Goal: Transaction & Acquisition: Purchase product/service

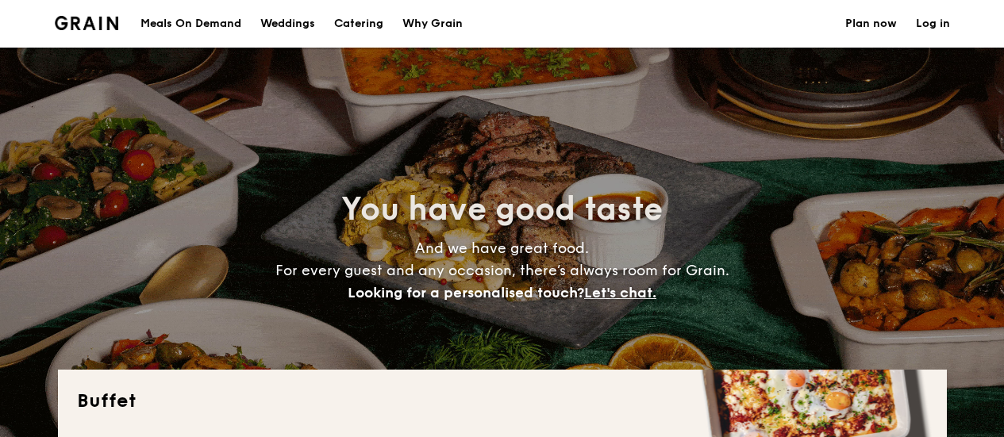
select select
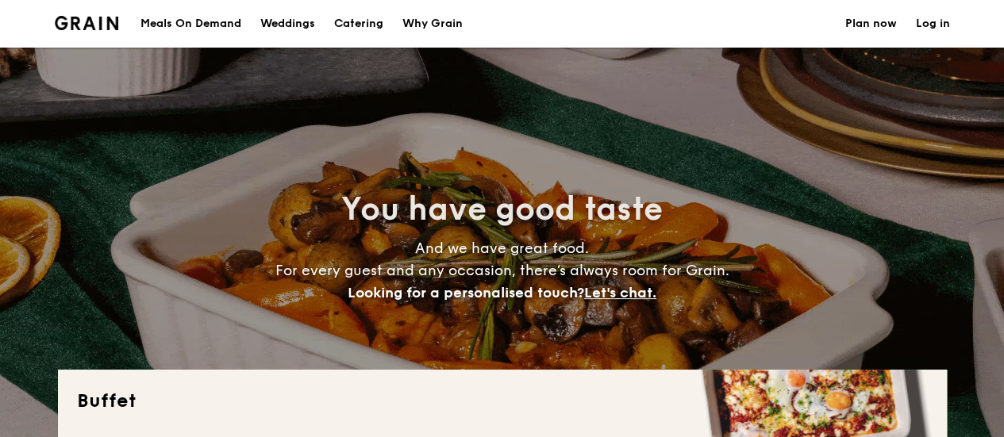
click at [94, 25] on img at bounding box center [87, 23] width 64 height 14
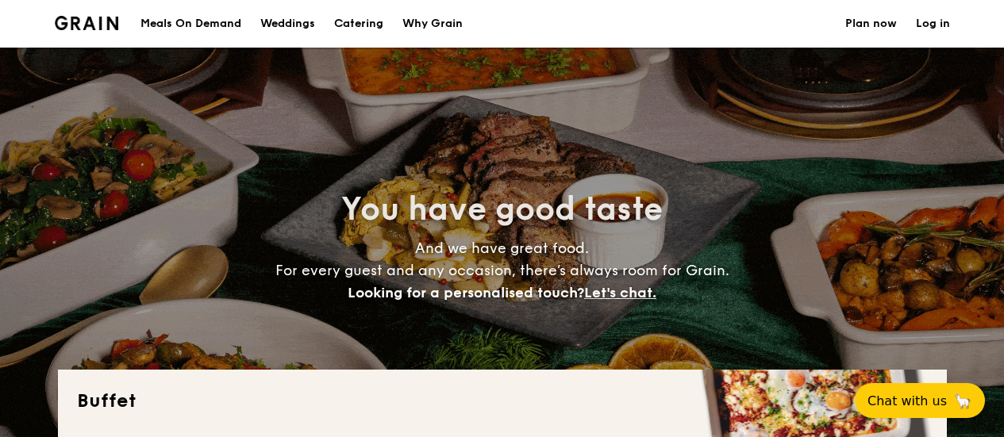
select select
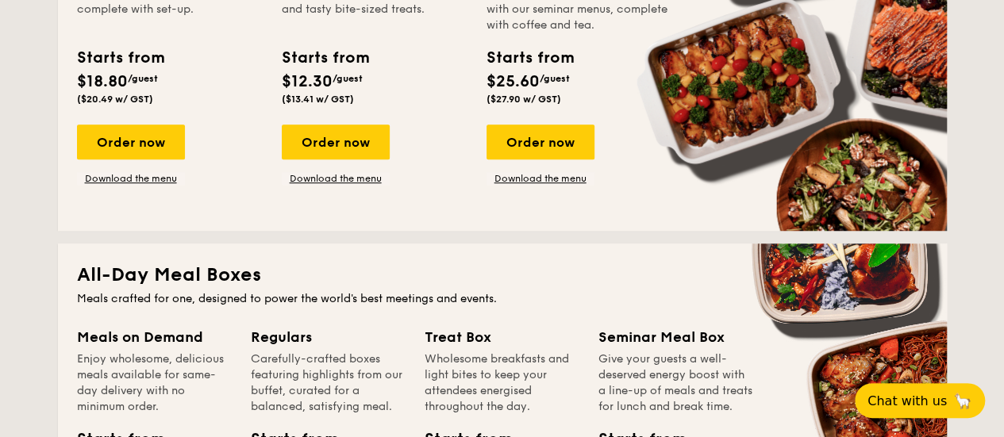
scroll to position [317, 0]
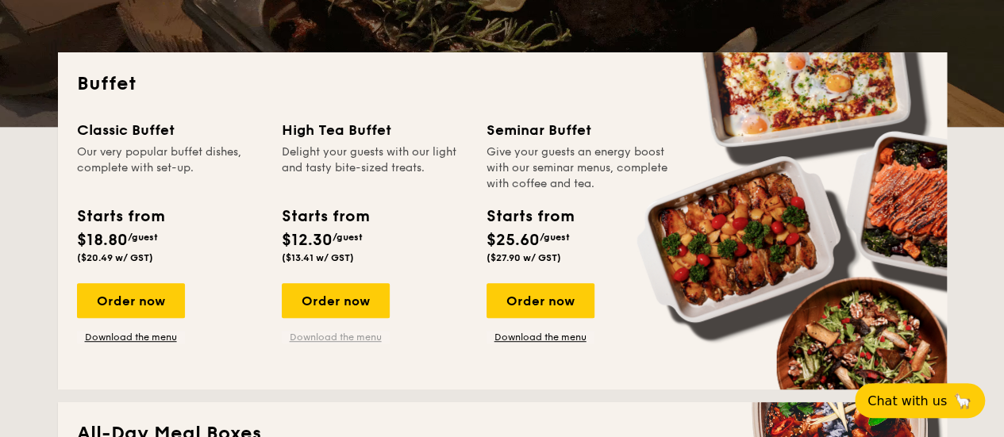
click at [353, 340] on link "Download the menu" at bounding box center [336, 337] width 108 height 13
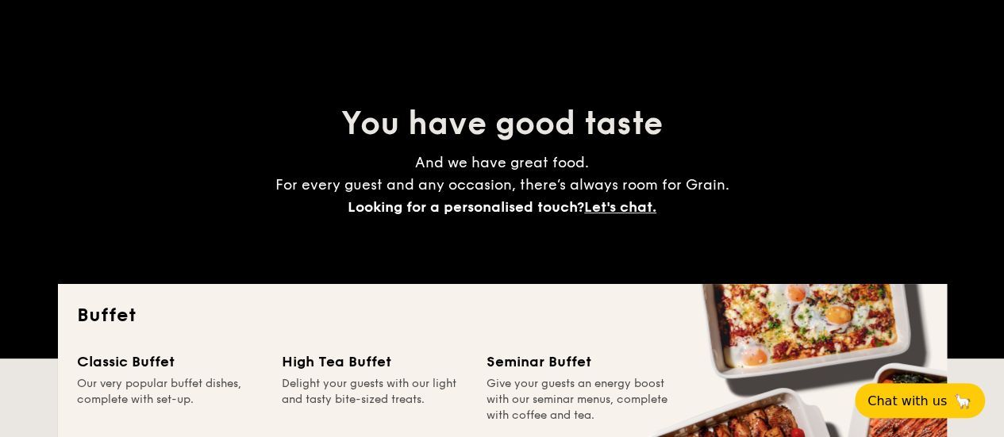
scroll to position [0, 0]
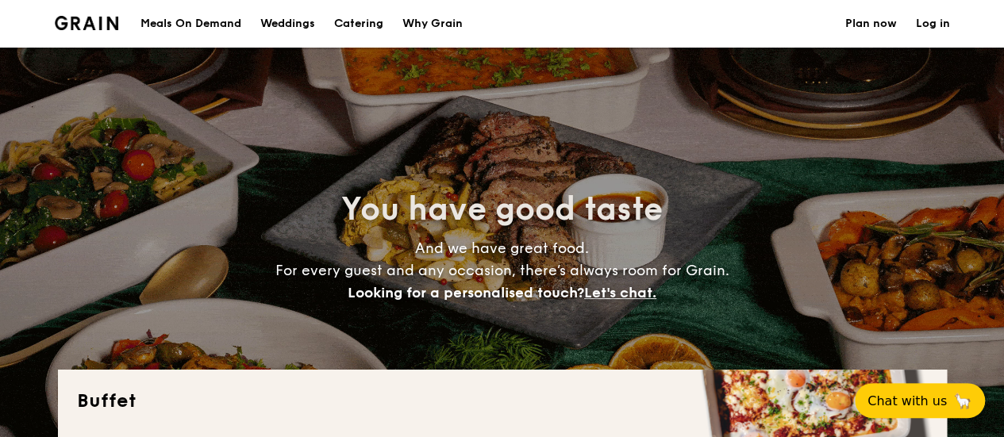
click at [196, 20] on div "Meals On Demand" at bounding box center [190, 24] width 101 height 48
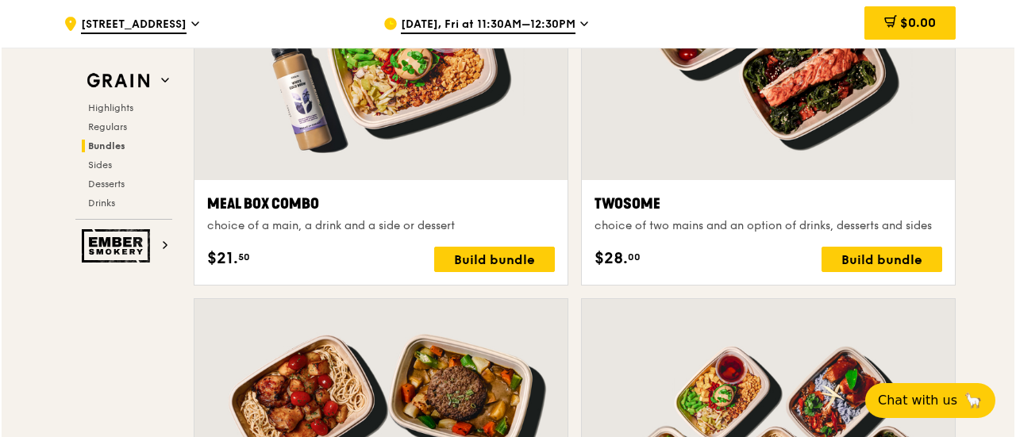
scroll to position [2430, 0]
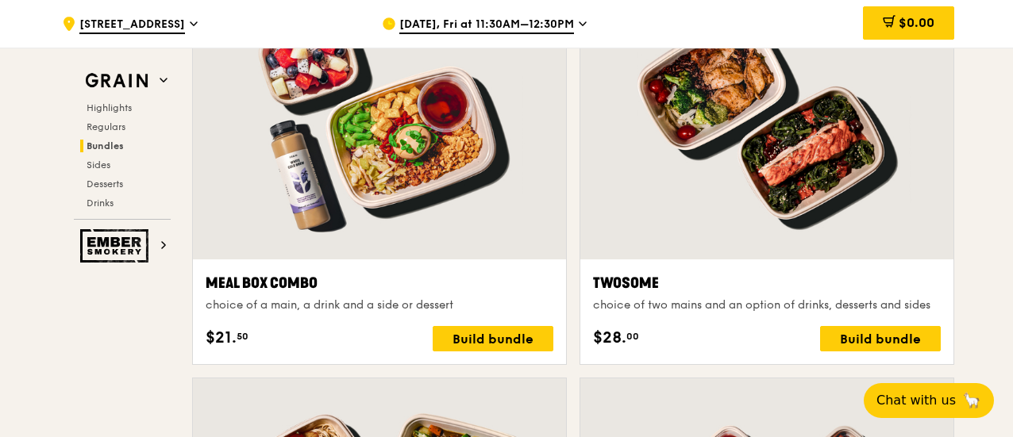
click at [734, 290] on div "Twosome" at bounding box center [767, 283] width 348 height 22
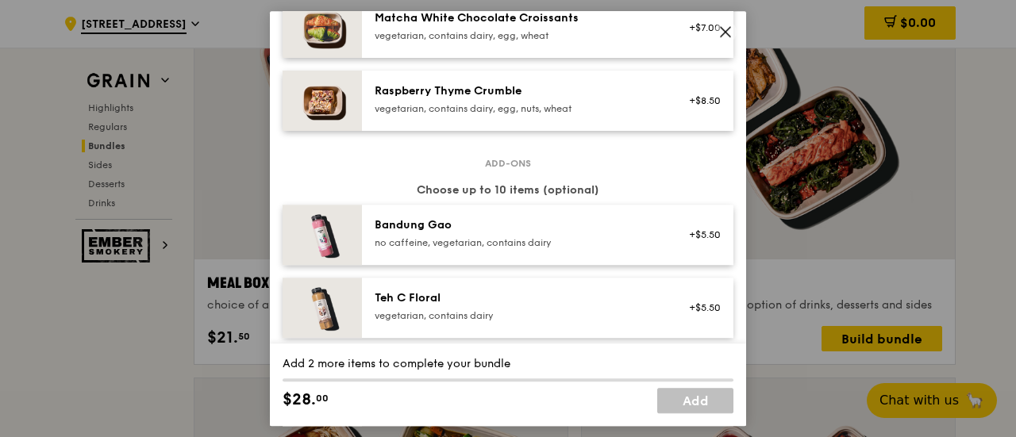
scroll to position [1349, 0]
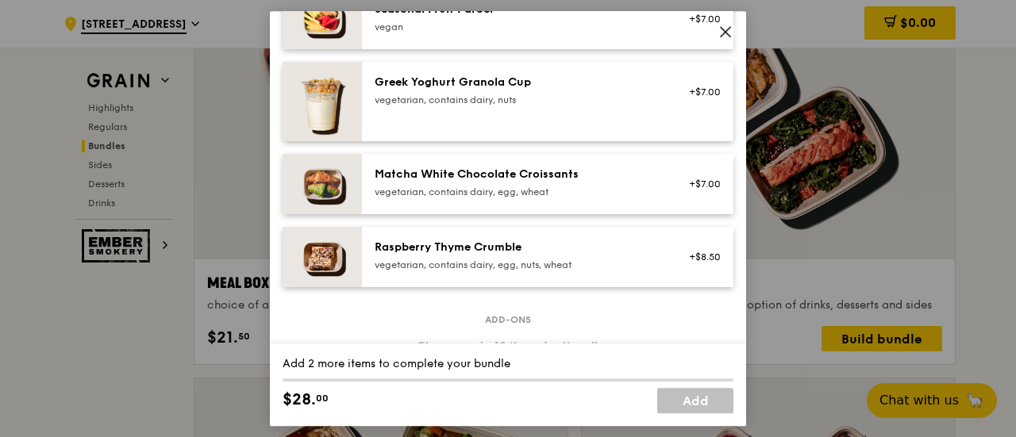
click at [727, 30] on icon at bounding box center [725, 32] width 14 height 14
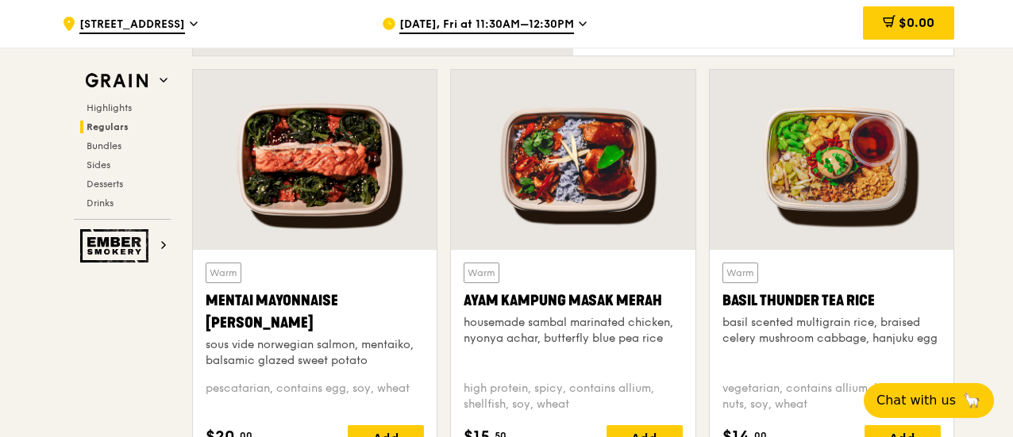
scroll to position [1478, 0]
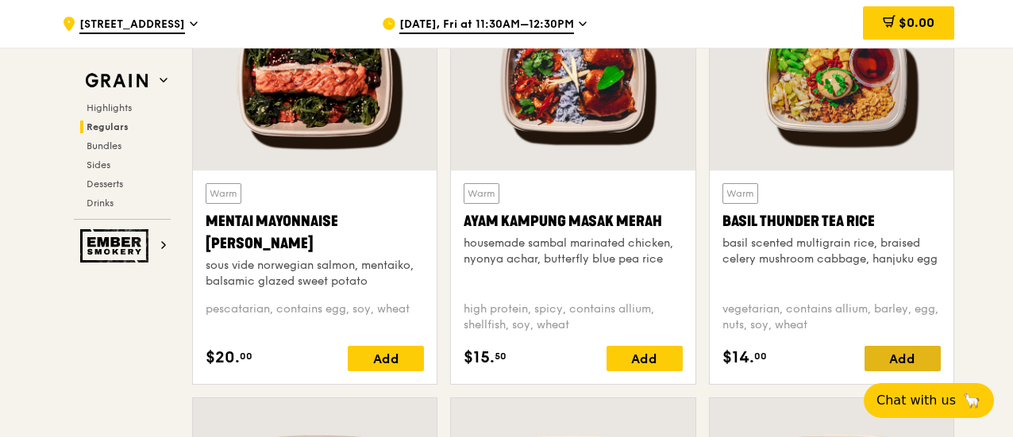
click at [919, 353] on div "Add" at bounding box center [902, 358] width 76 height 25
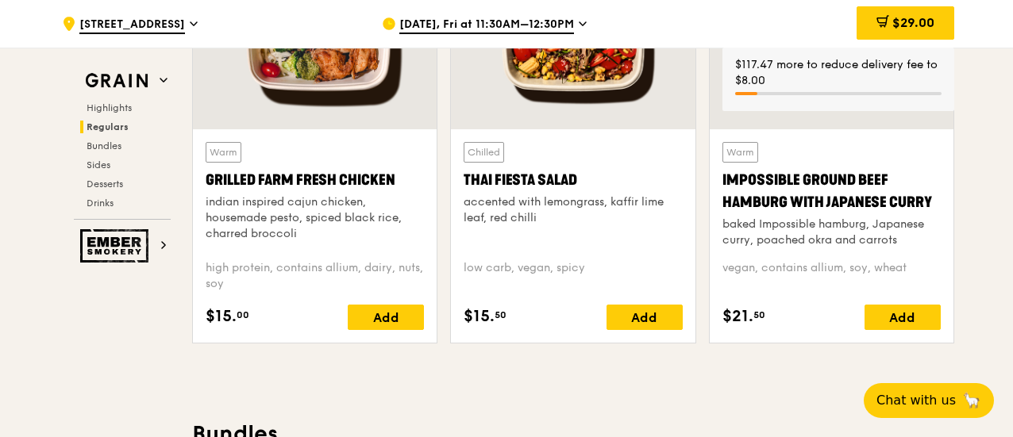
scroll to position [1954, 0]
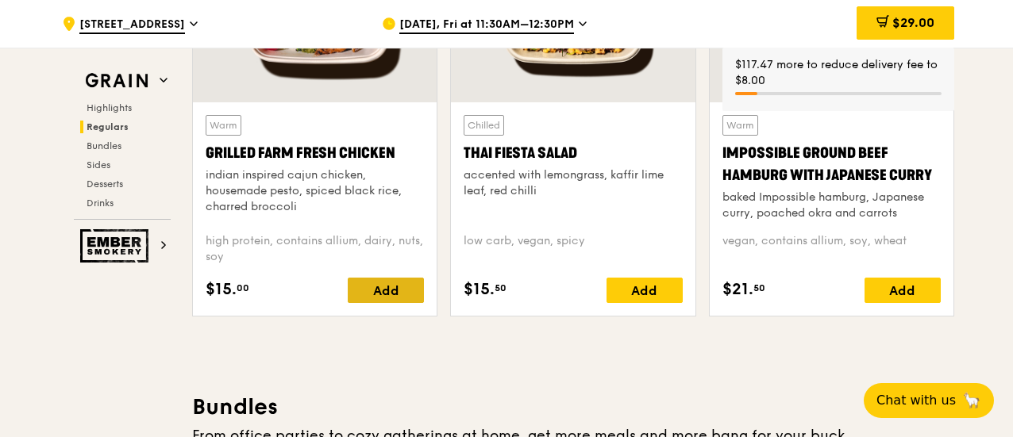
click at [402, 287] on div "Add" at bounding box center [386, 290] width 76 height 25
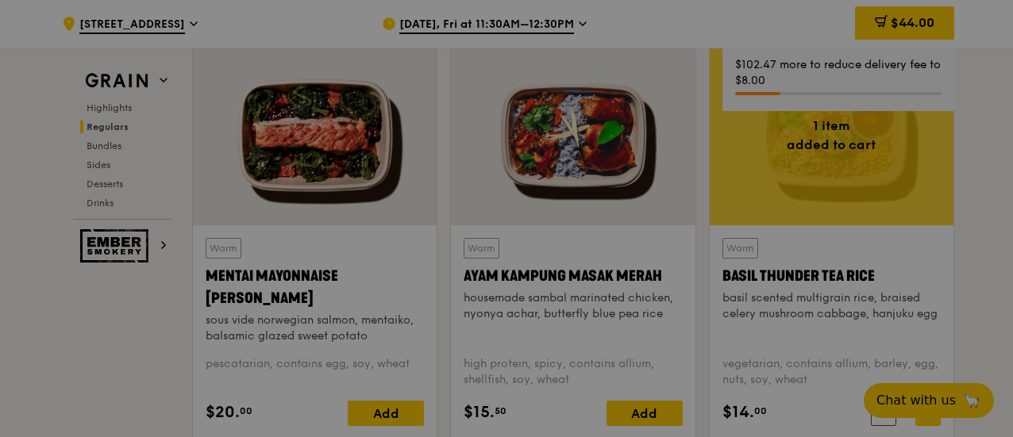
scroll to position [1398, 0]
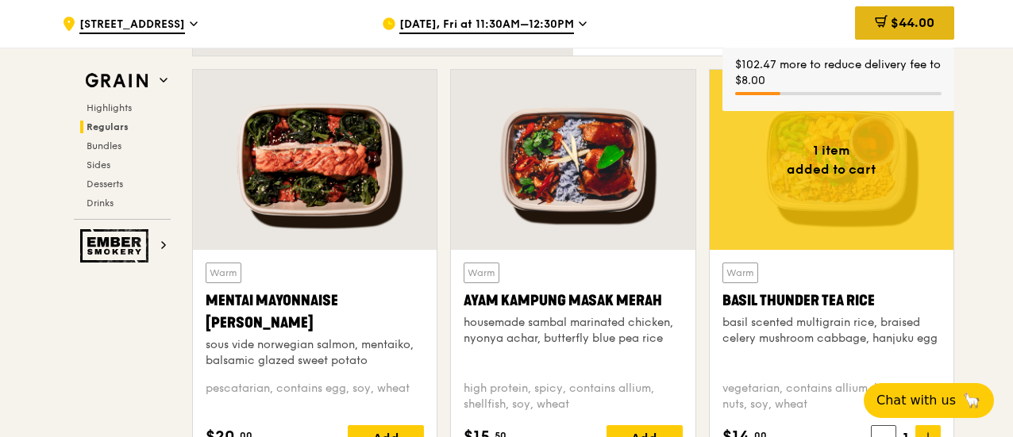
click at [916, 25] on span "$44.00" at bounding box center [912, 22] width 44 height 15
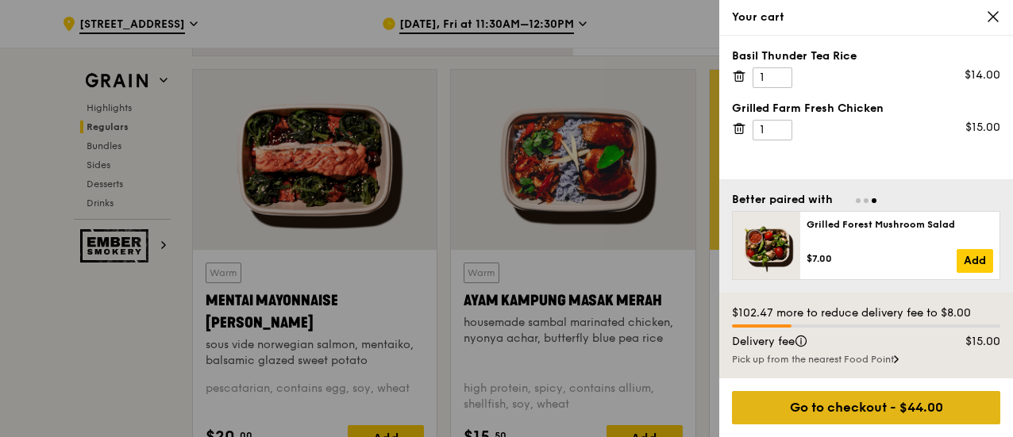
click at [898, 409] on div "Go to checkout - $44.00" at bounding box center [866, 407] width 268 height 33
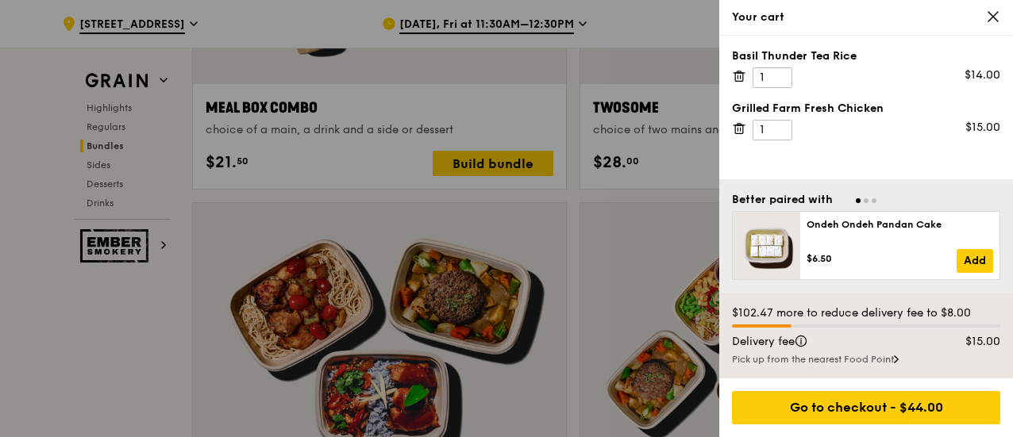
scroll to position [2748, 0]
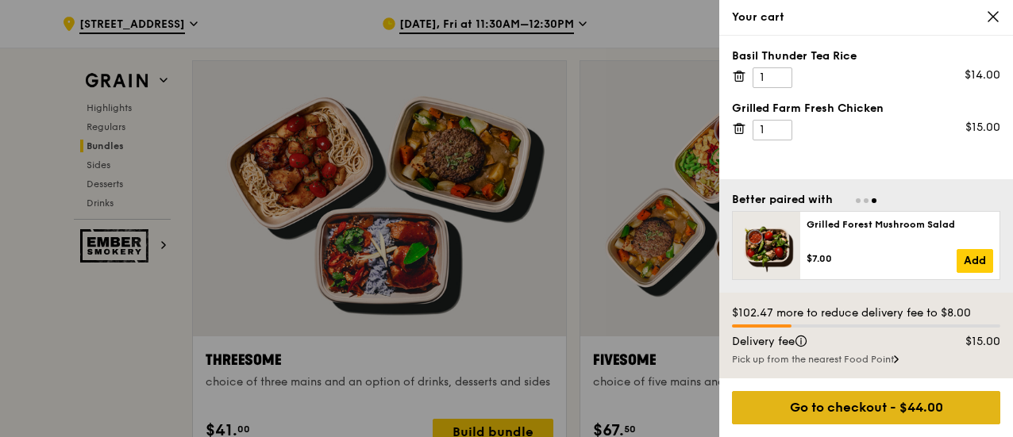
click at [926, 402] on div "Go to checkout - $44.00" at bounding box center [866, 407] width 268 height 33
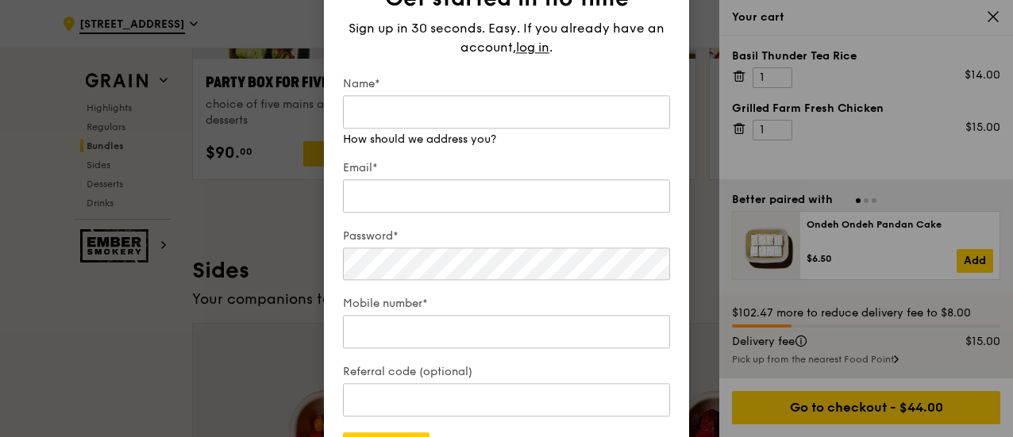
scroll to position [3383, 0]
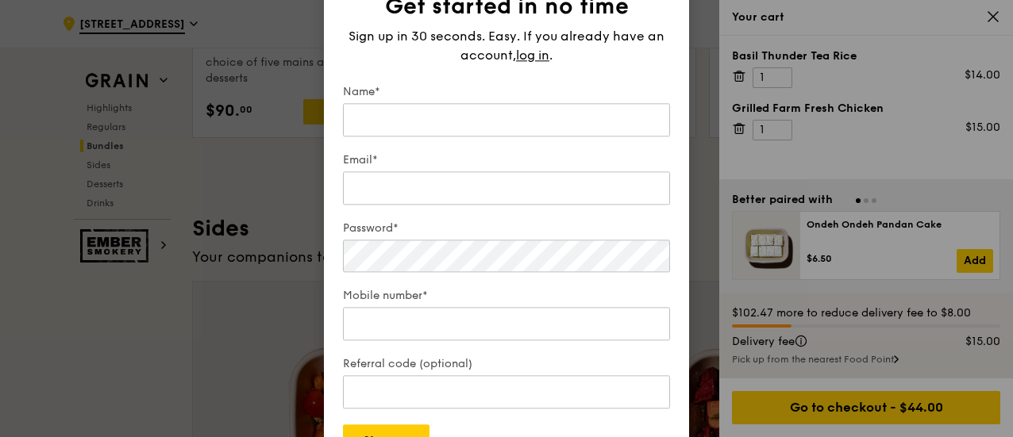
click at [678, 99] on div "Get started in no time Sign up in 30 seconds. Easy. If you already have an acco…" at bounding box center [506, 218] width 365 height 517
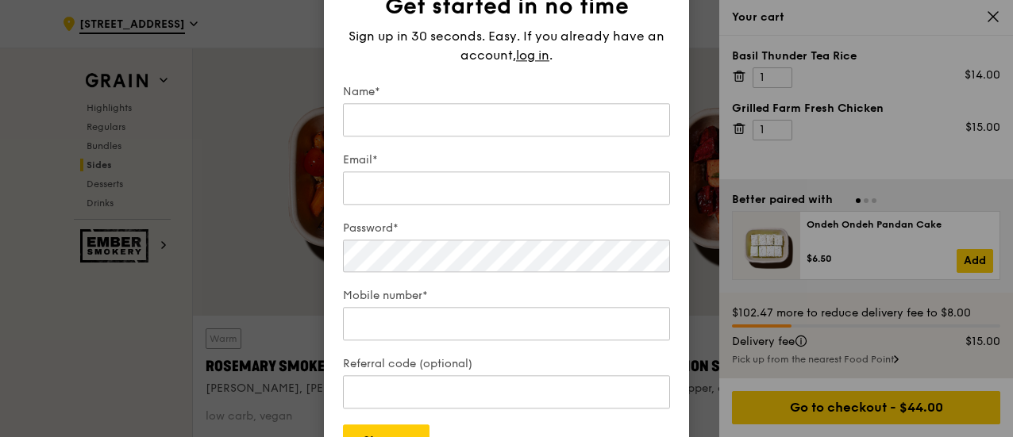
scroll to position [3700, 0]
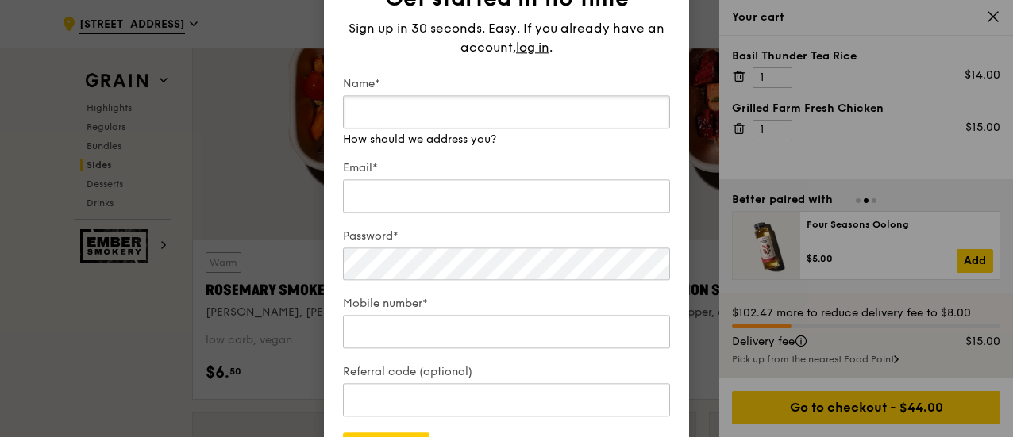
click at [565, 115] on input "Name*" at bounding box center [506, 111] width 327 height 33
click at [540, 47] on div "Sign up in 30 seconds. Easy. If you already have an account, log in ." at bounding box center [506, 38] width 327 height 38
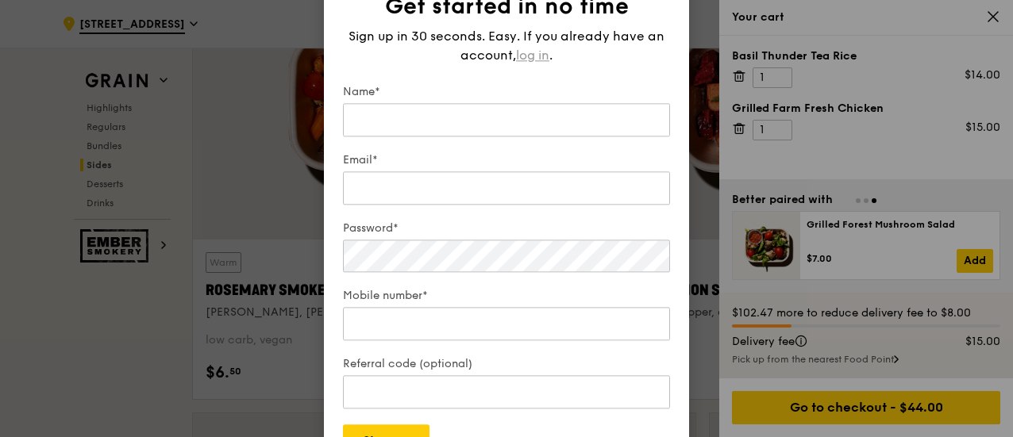
click at [540, 60] on span "log in" at bounding box center [532, 55] width 33 height 19
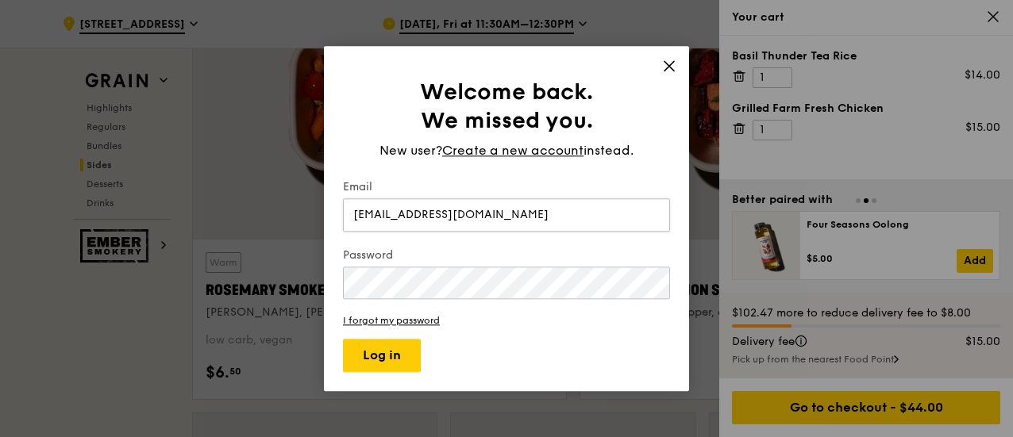
type input "[EMAIL_ADDRESS][DOMAIN_NAME]"
click at [379, 355] on button "Log in" at bounding box center [382, 355] width 78 height 33
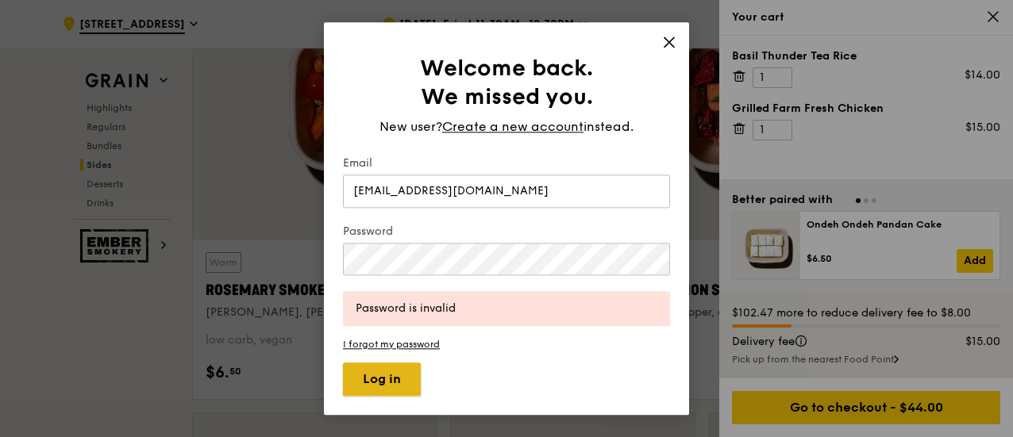
click at [393, 381] on button "Log in" at bounding box center [382, 379] width 78 height 33
click at [411, 337] on form "Email [EMAIL_ADDRESS][DOMAIN_NAME] Password Password is invalid I forgot my pas…" at bounding box center [506, 276] width 327 height 240
click at [411, 339] on link "I forgot my password" at bounding box center [506, 344] width 327 height 11
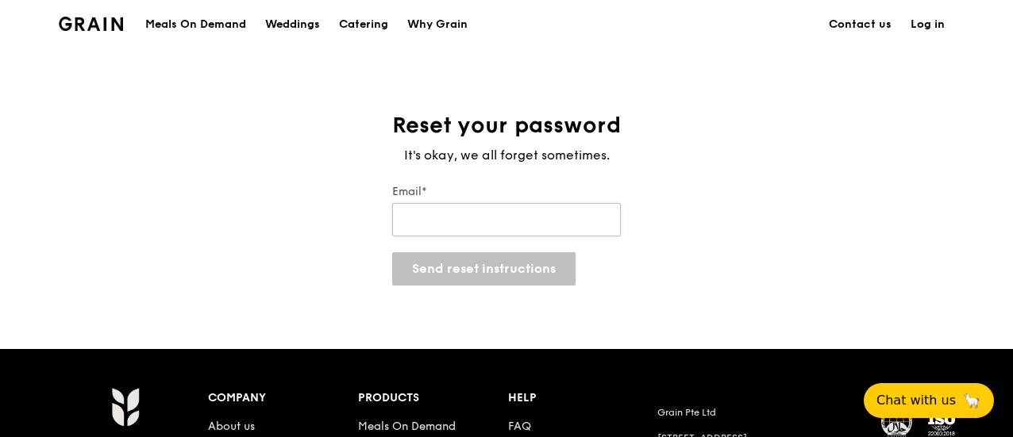
click at [482, 224] on input "Email*" at bounding box center [506, 219] width 229 height 33
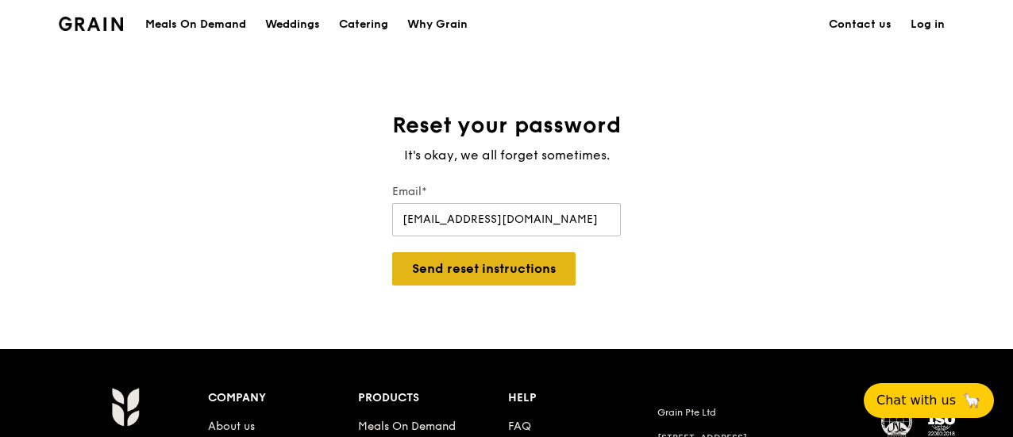
type input "[EMAIL_ADDRESS][DOMAIN_NAME]"
click at [513, 272] on button "Send reset instructions" at bounding box center [483, 268] width 183 height 33
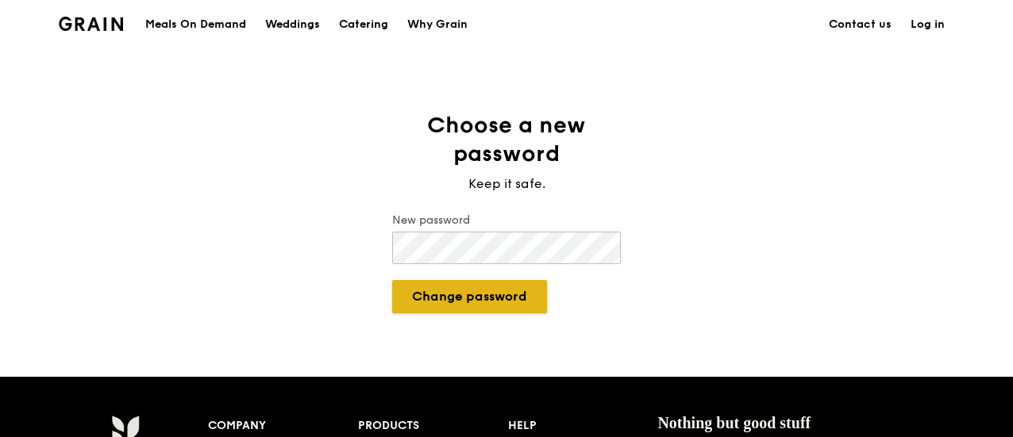
click at [501, 290] on button "Change password" at bounding box center [469, 296] width 155 height 33
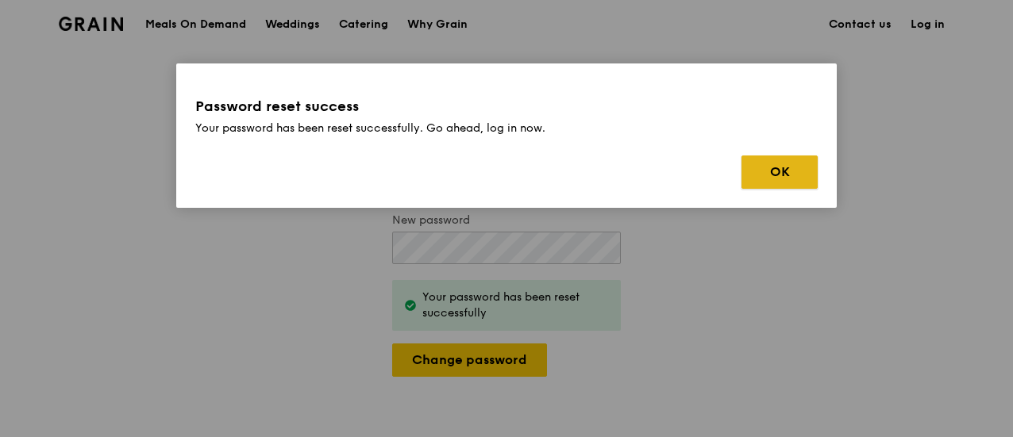
click at [779, 175] on button "OK" at bounding box center [779, 172] width 76 height 33
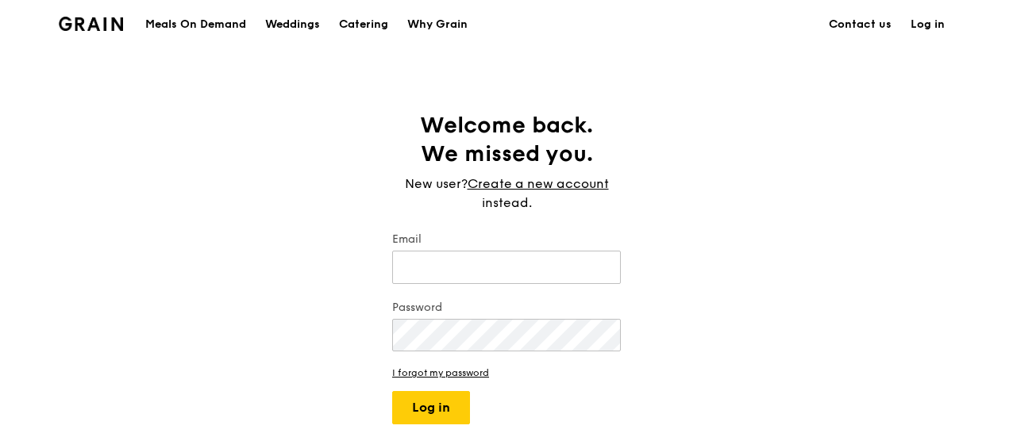
click at [916, 25] on link "Log in" at bounding box center [927, 25] width 53 height 48
click at [925, 22] on link "Log in" at bounding box center [927, 25] width 53 height 48
click at [929, 24] on link "Log in" at bounding box center [927, 25] width 53 height 48
click at [518, 276] on input "Email" at bounding box center [506, 267] width 229 height 33
type input "[EMAIL_ADDRESS][DOMAIN_NAME]"
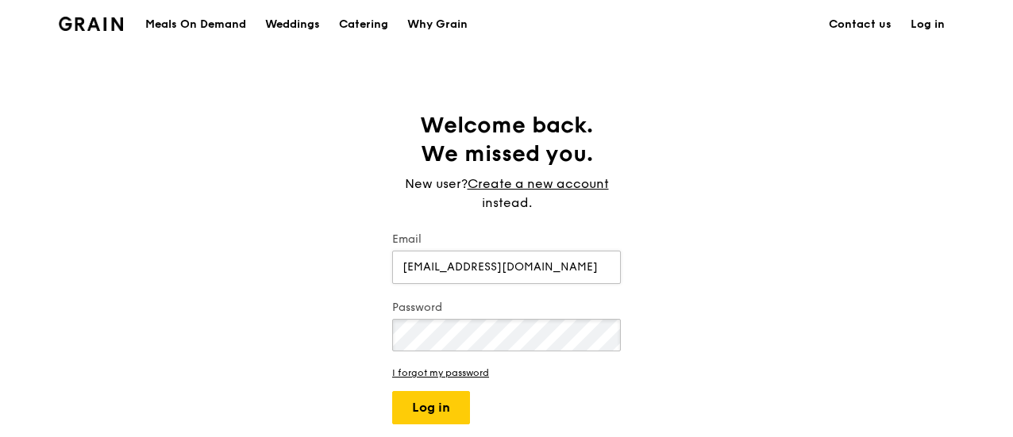
click at [392, 391] on button "Log in" at bounding box center [431, 407] width 78 height 33
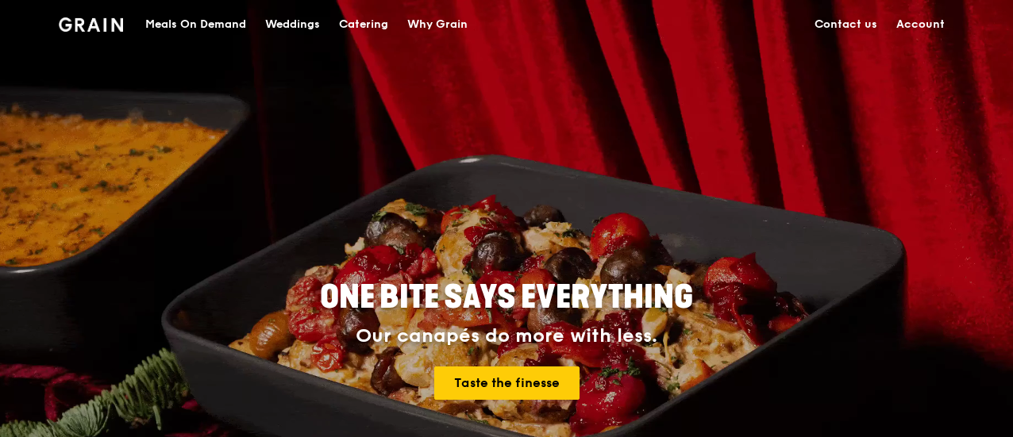
click at [229, 25] on div "Meals On Demand" at bounding box center [195, 25] width 101 height 48
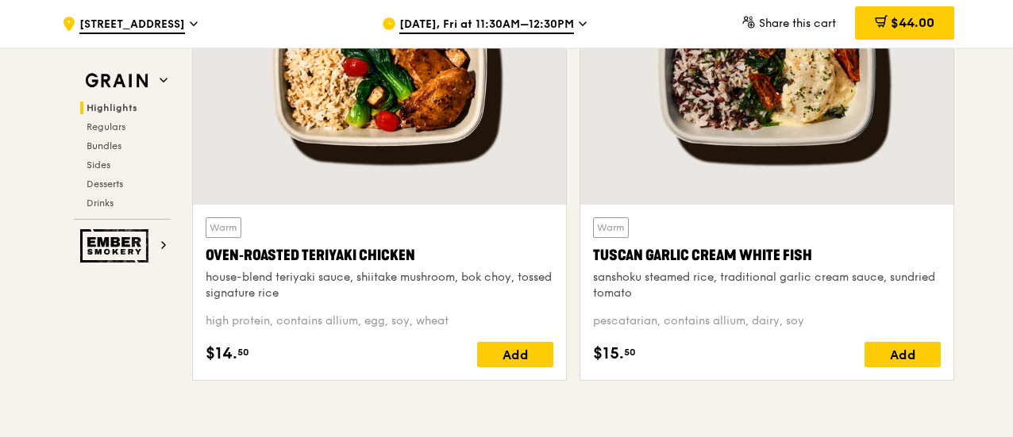
scroll to position [714, 0]
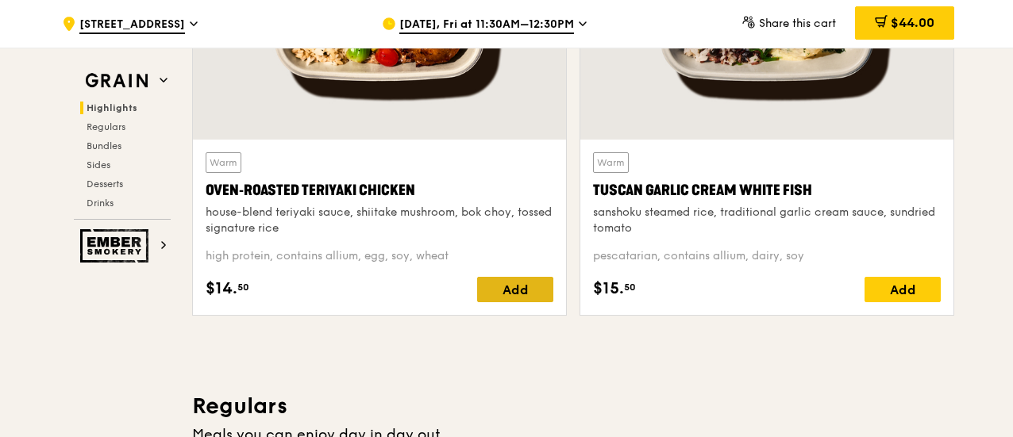
click at [518, 288] on div "Add" at bounding box center [515, 289] width 76 height 25
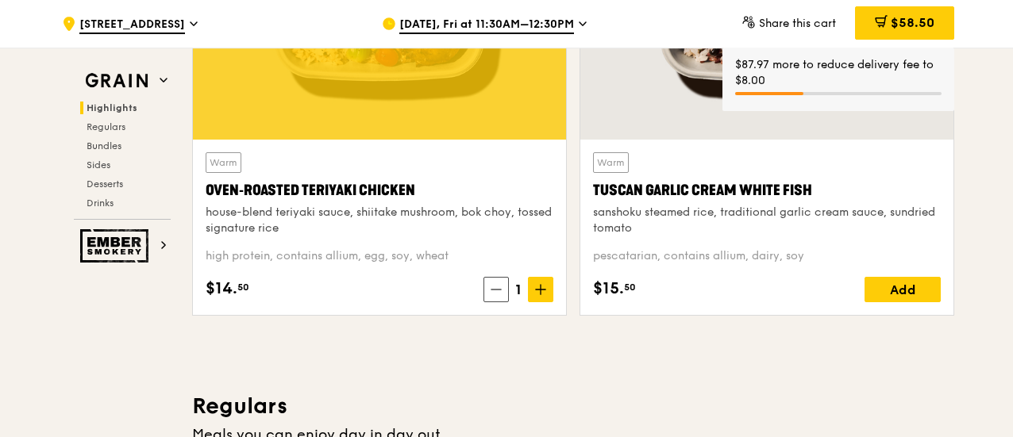
click at [912, 287] on div "Add" at bounding box center [902, 289] width 76 height 25
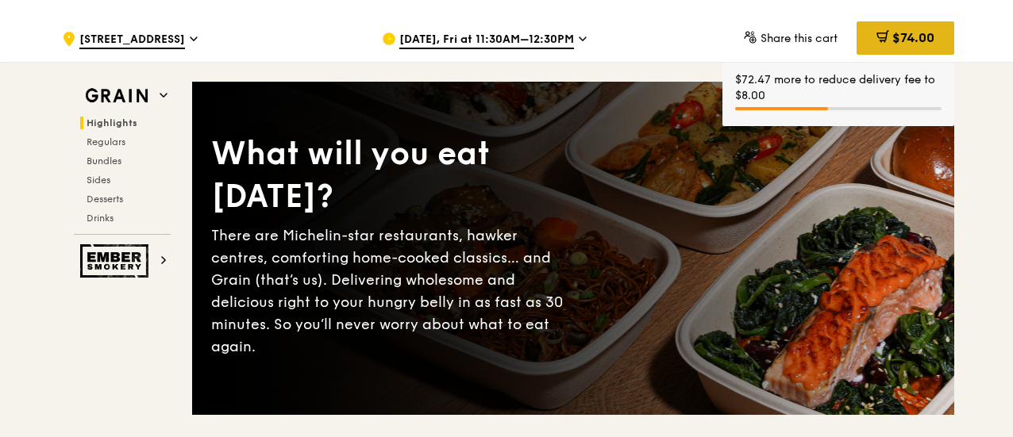
scroll to position [0, 0]
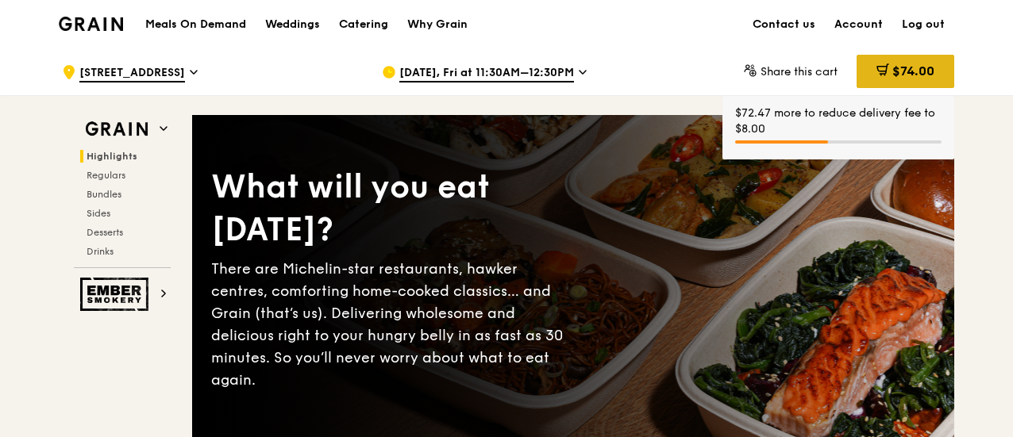
click at [912, 63] on div "$74.00" at bounding box center [905, 71] width 98 height 33
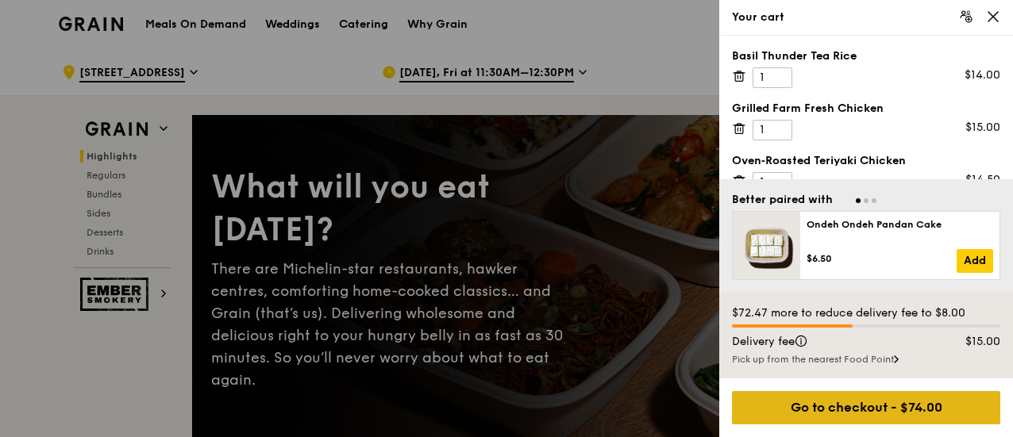
click at [900, 406] on div "Go to checkout - $74.00" at bounding box center [866, 407] width 268 height 33
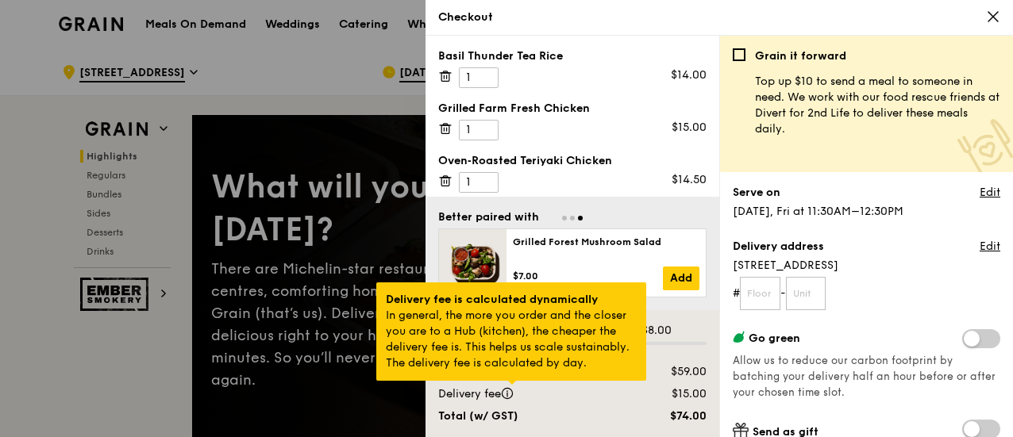
click at [516, 385] on div at bounding box center [512, 383] width 8 height 4
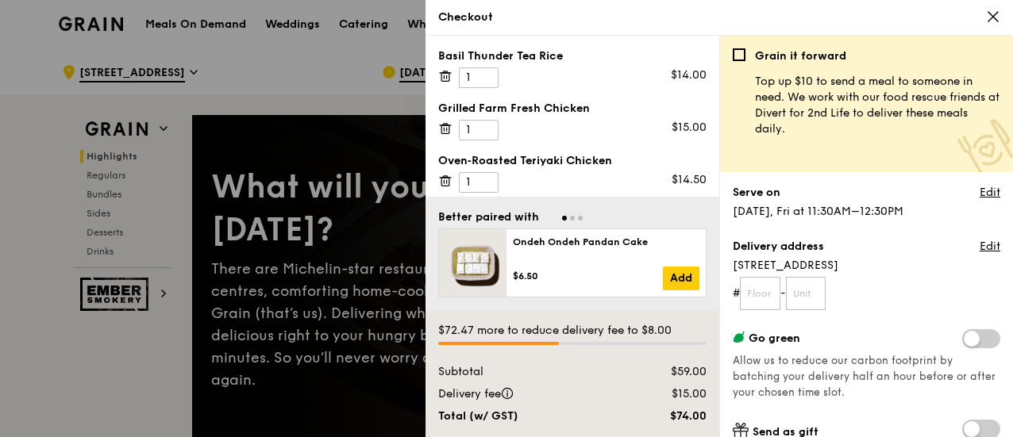
drag, startPoint x: 533, startPoint y: 421, endPoint x: 563, endPoint y: 379, distance: 50.7
click at [531, 415] on div "Total (w/ GST)" at bounding box center [524, 417] width 191 height 16
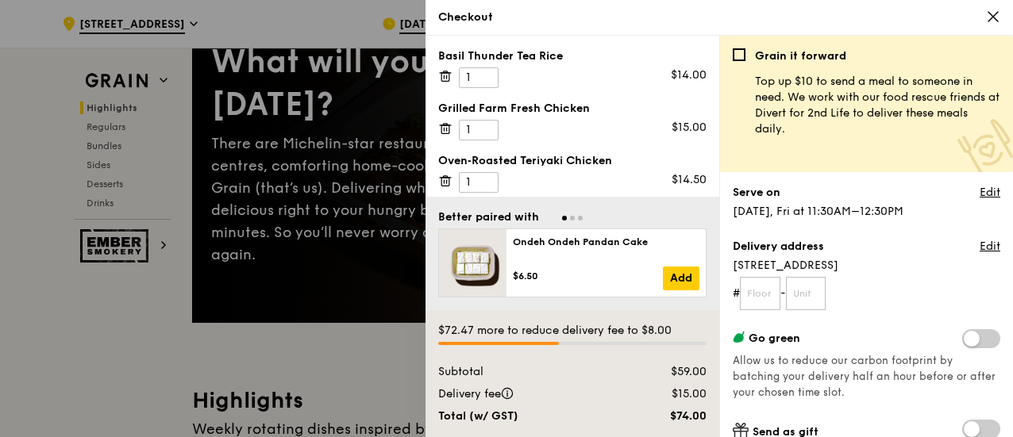
scroll to position [159, 0]
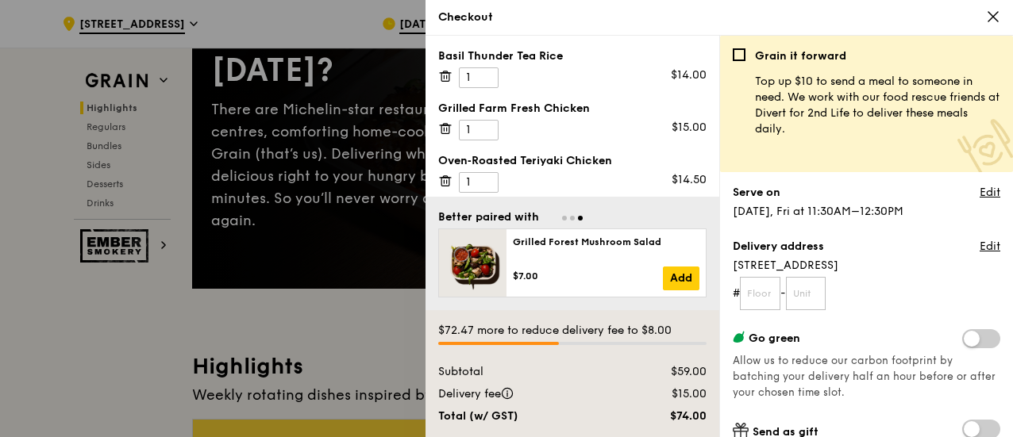
click at [316, 328] on div at bounding box center [506, 218] width 1013 height 437
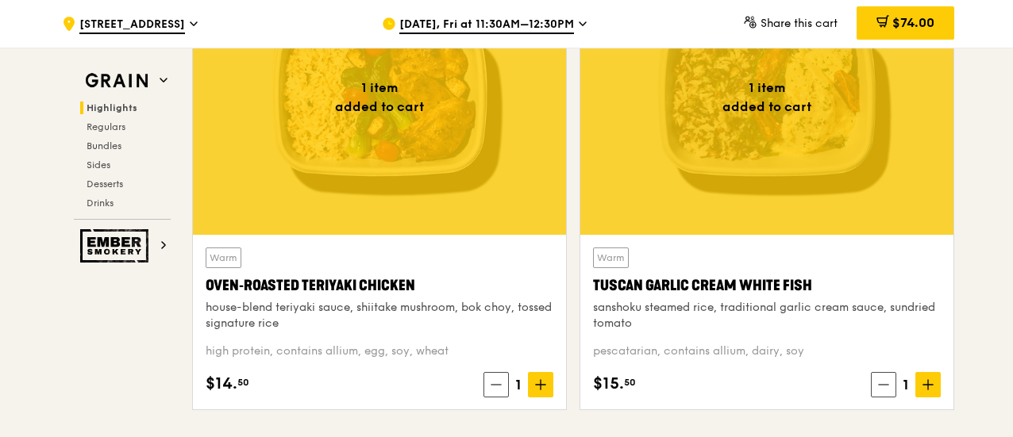
scroll to position [635, 0]
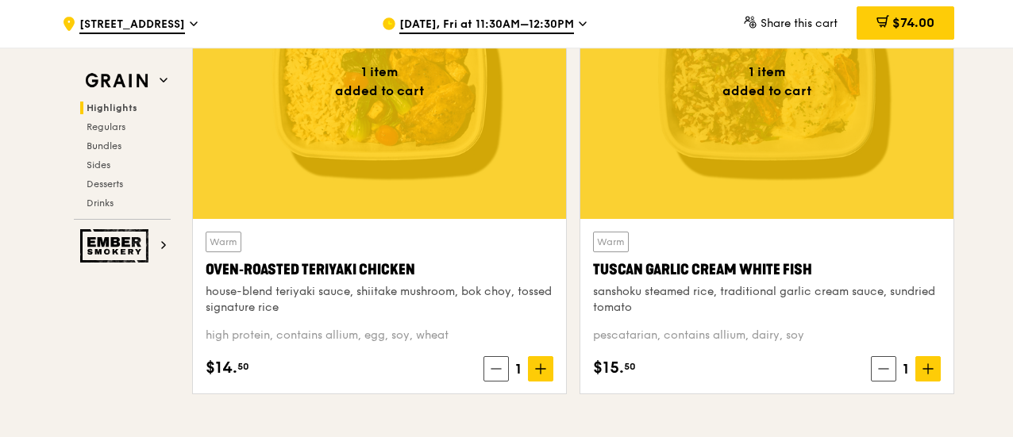
click at [570, 319] on div "1 item added to cart Warm Oven‑Roasted Teriyaki Chicken house-blend teriyaki sa…" at bounding box center [379, 175] width 387 height 464
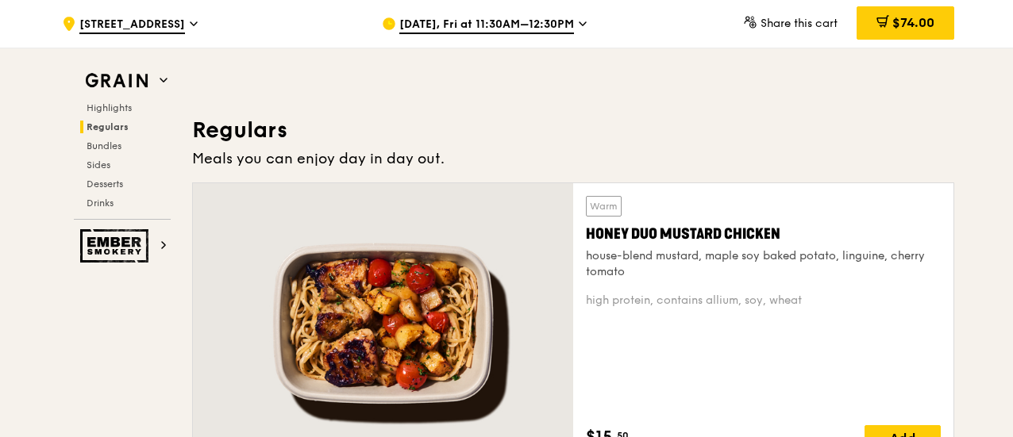
scroll to position [1111, 0]
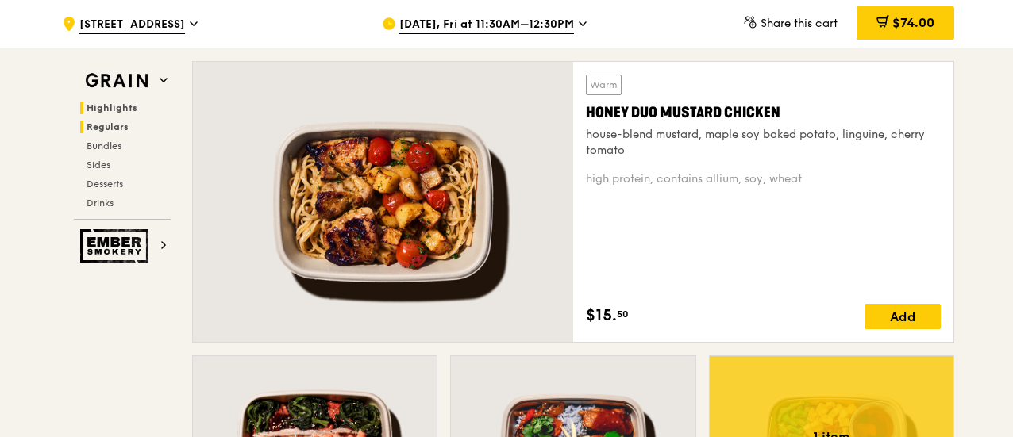
click at [110, 109] on span "Highlights" at bounding box center [112, 107] width 51 height 11
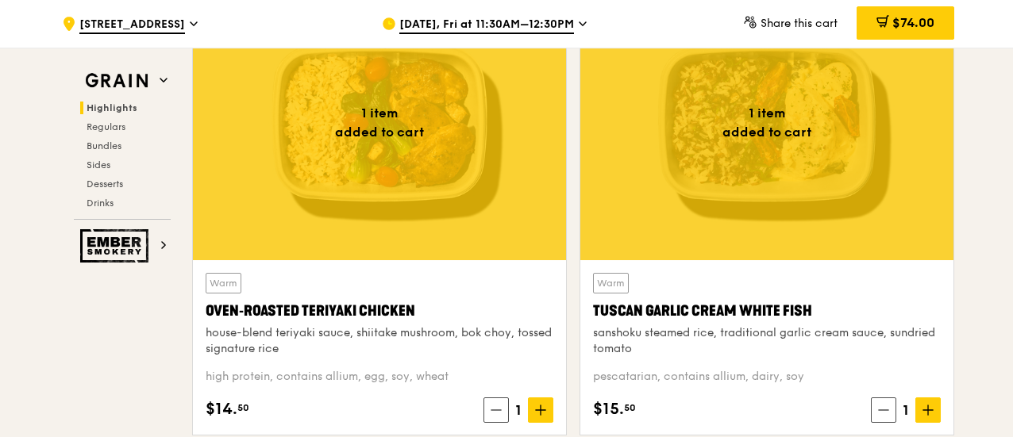
scroll to position [606, 0]
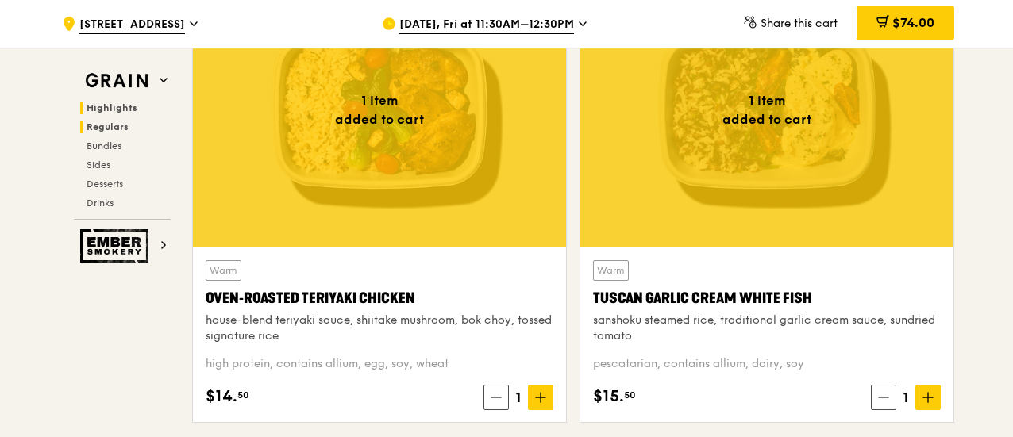
click at [118, 126] on span "Regulars" at bounding box center [108, 126] width 42 height 11
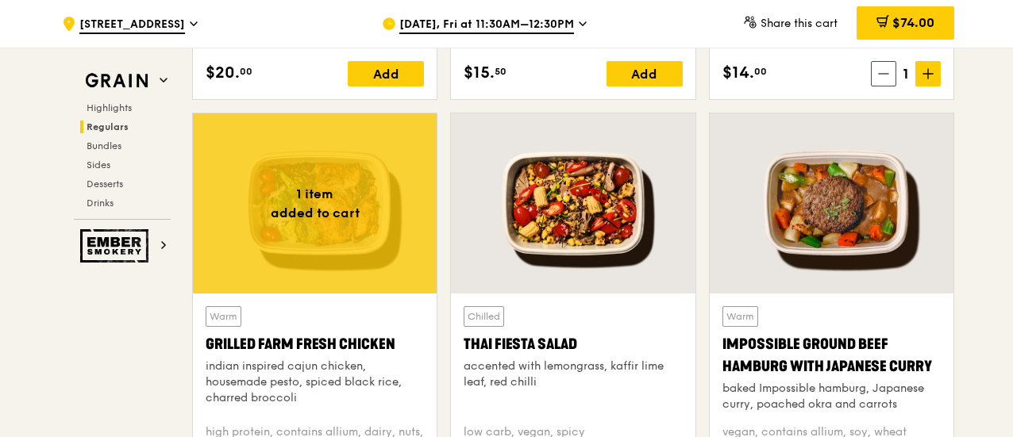
scroll to position [1581, 0]
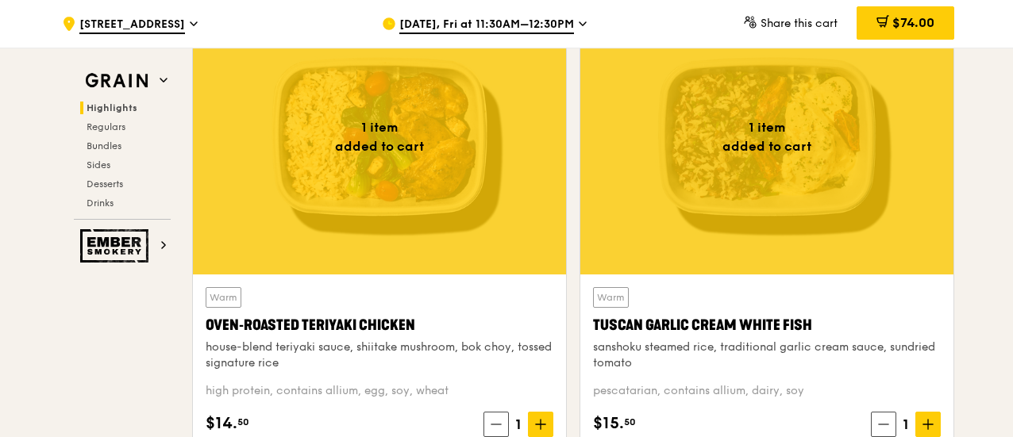
scroll to position [714, 0]
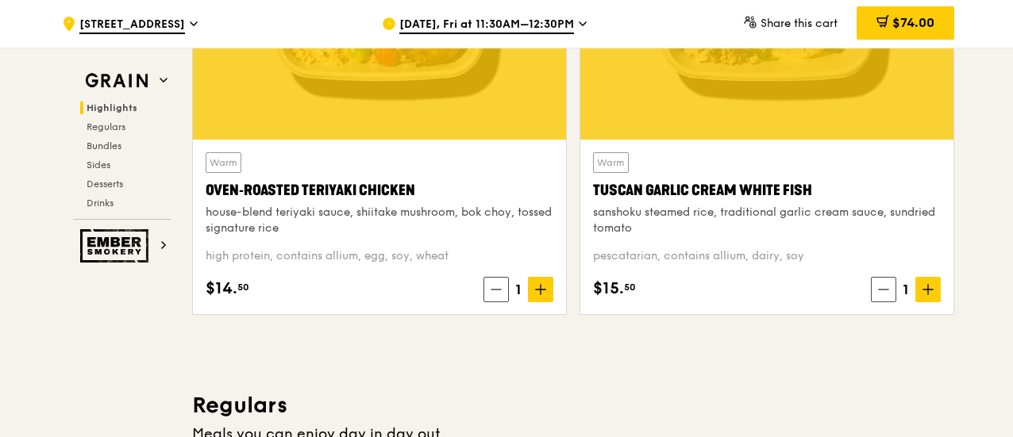
drag, startPoint x: 422, startPoint y: 187, endPoint x: 203, endPoint y: 191, distance: 219.1
click at [203, 191] on div "Warm Oven‑Roasted Teriyaki Chicken house-blend teriyaki sauce, shiitake mushroo…" at bounding box center [379, 227] width 373 height 175
copy div "Oven‑Roasted Teriyaki Chicken"
drag, startPoint x: 818, startPoint y: 187, endPoint x: 595, endPoint y: 189, distance: 223.0
click at [595, 189] on div "Tuscan Garlic Cream White Fish" at bounding box center [767, 190] width 348 height 22
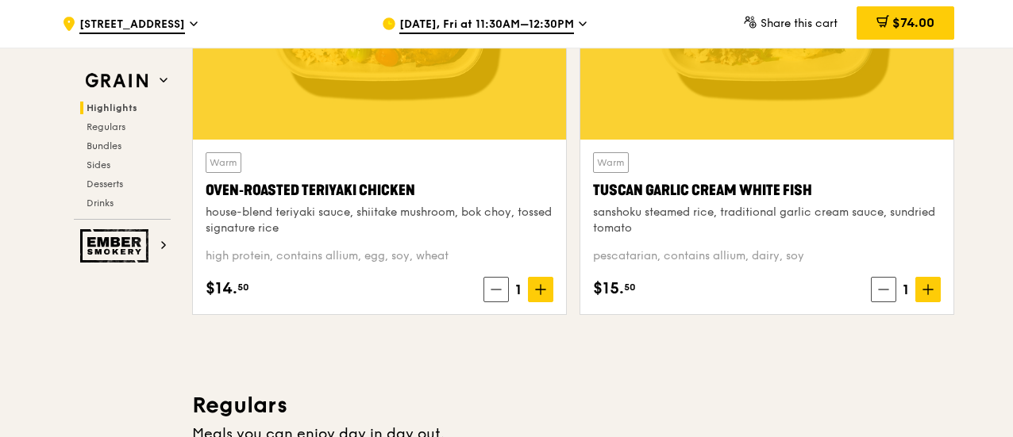
drag, startPoint x: 243, startPoint y: 299, endPoint x: 203, endPoint y: 299, distance: 39.7
click at [203, 299] on div "Warm Oven‑Roasted Teriyaki Chicken house-blend teriyaki sauce, shiitake mushroo…" at bounding box center [379, 227] width 373 height 175
copy div "$14. 50"
drag, startPoint x: 821, startPoint y: 185, endPoint x: 589, endPoint y: 193, distance: 231.9
click at [589, 193] on div "Warm Tuscan Garlic Cream White Fish sanshoku steamed rice, traditional garlic c…" at bounding box center [766, 227] width 373 height 175
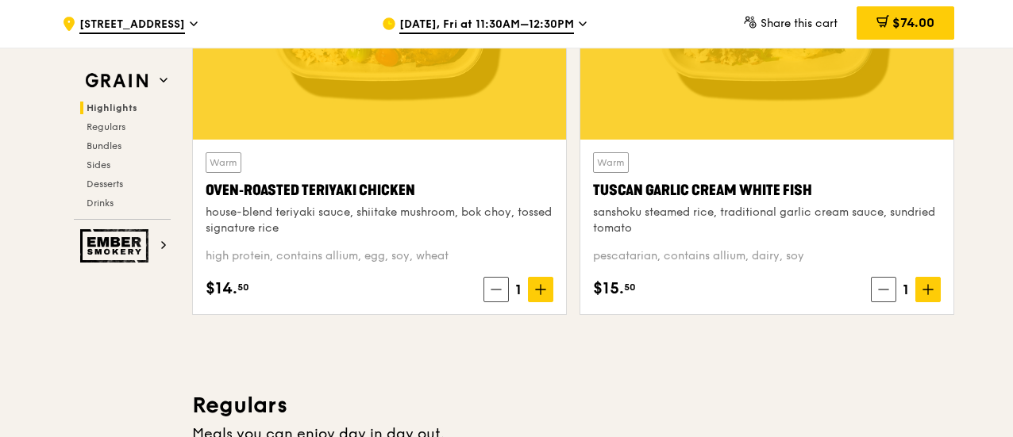
copy div "Tuscan Garlic Cream White Fish"
drag, startPoint x: 641, startPoint y: 287, endPoint x: 592, endPoint y: 294, distance: 49.8
click at [593, 294] on div "$15. 50 1" at bounding box center [767, 289] width 348 height 25
copy div "$15. 50"
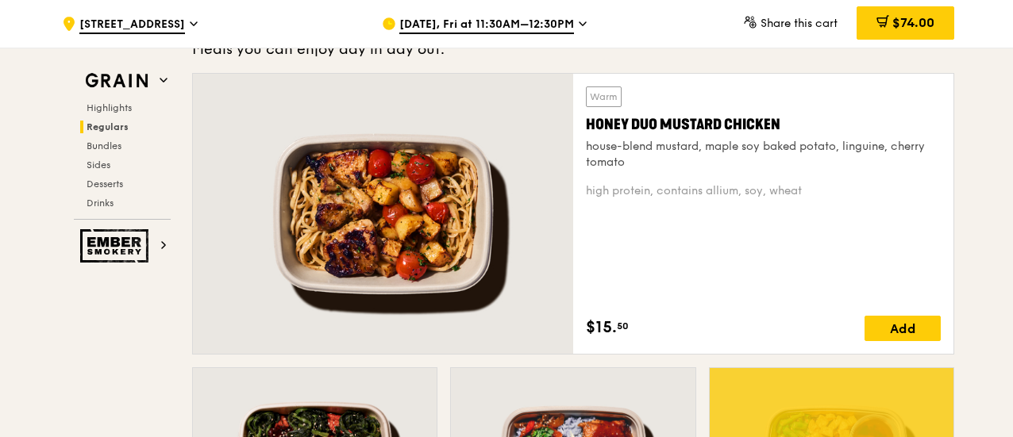
scroll to position [1111, 0]
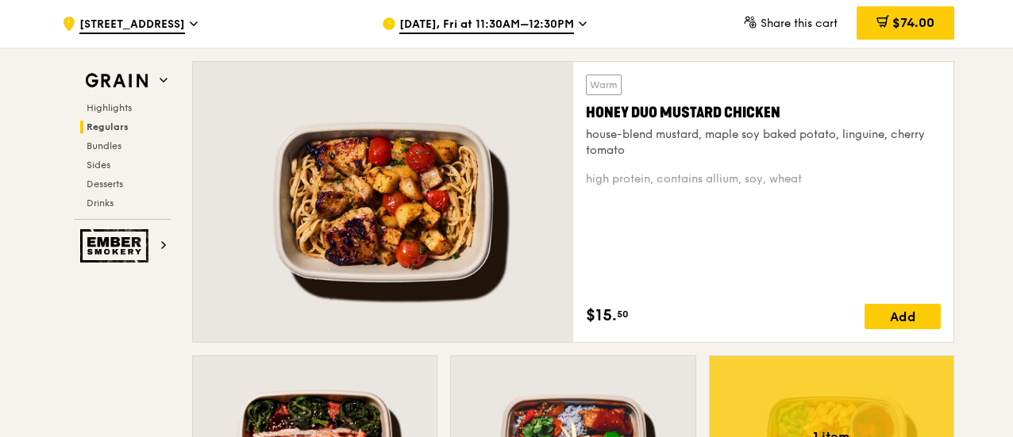
drag, startPoint x: 785, startPoint y: 106, endPoint x: 587, endPoint y: 110, distance: 197.7
click at [587, 110] on div "Honey Duo Mustard Chicken" at bounding box center [763, 113] width 355 height 22
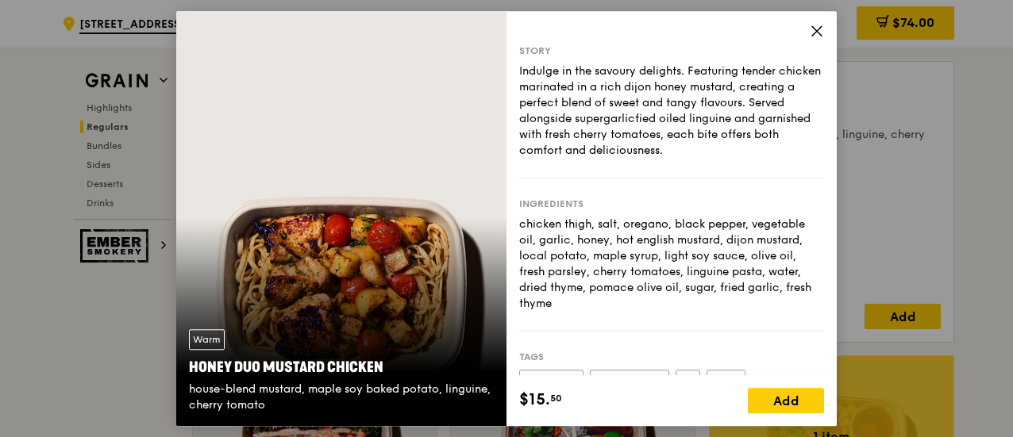
click at [819, 33] on icon at bounding box center [817, 31] width 10 height 10
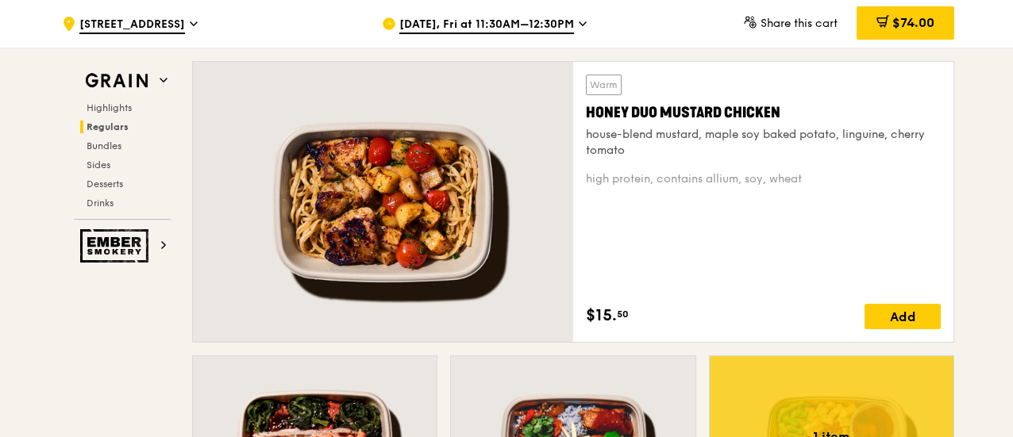
drag, startPoint x: 787, startPoint y: 107, endPoint x: 584, endPoint y: 106, distance: 203.2
click at [584, 106] on div "Warm Honey Duo Mustard Chicken house-blend mustard, maple soy baked potato, lin…" at bounding box center [763, 202] width 380 height 280
copy div "Honey Duo Mustard Chicken"
drag, startPoint x: 629, startPoint y: 315, endPoint x: 590, endPoint y: 315, distance: 39.7
click at [590, 315] on div "$15. 50 Add" at bounding box center [763, 316] width 355 height 25
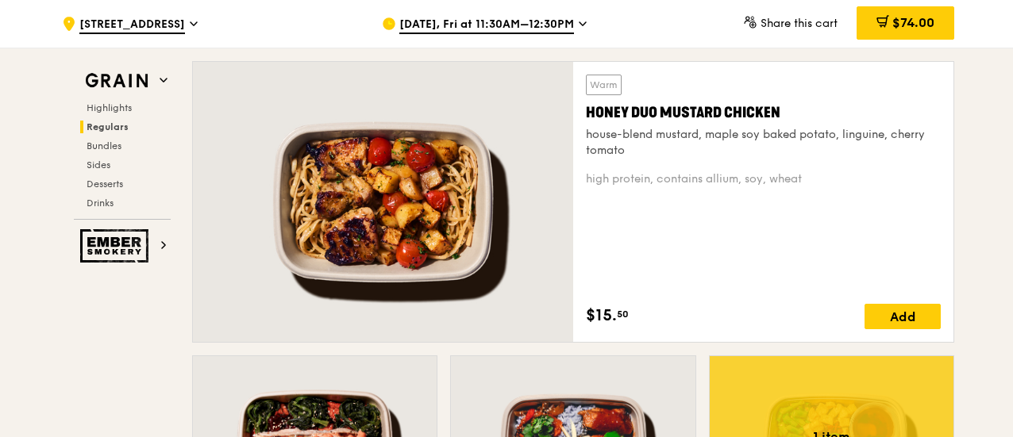
copy div "$15. 50"
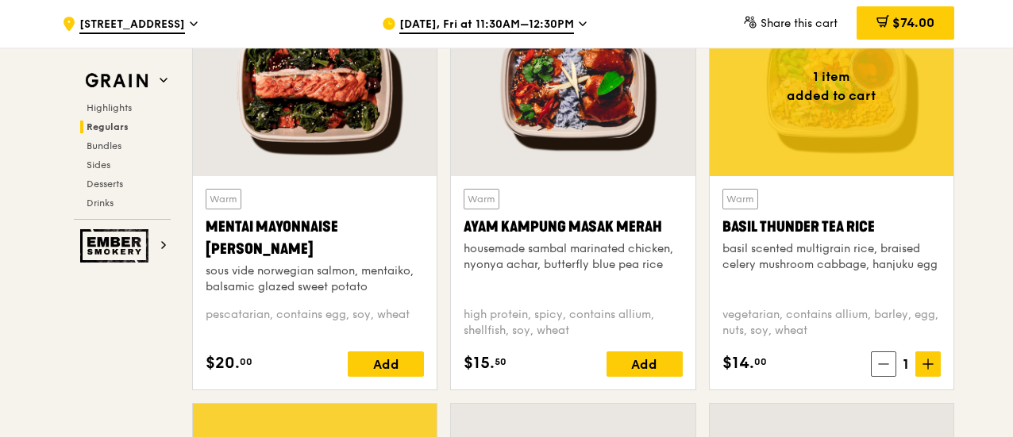
scroll to position [1508, 0]
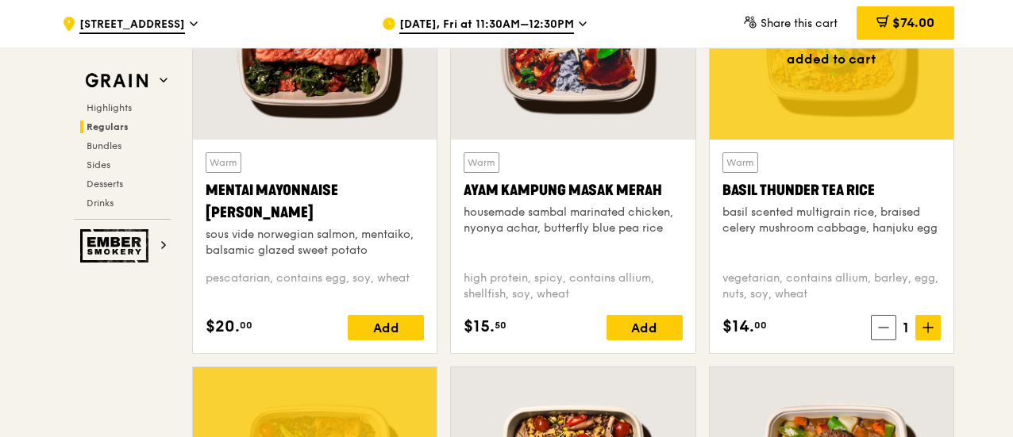
drag, startPoint x: 611, startPoint y: 187, endPoint x: 452, endPoint y: 180, distance: 158.9
click at [452, 180] on div "Warm Ayam Kampung Masak Merah housemade sambal marinated chicken, nyonya achar,…" at bounding box center [573, 246] width 244 height 213
copy div "Ayam Kampung Masak Merah"
drag, startPoint x: 516, startPoint y: 322, endPoint x: 463, endPoint y: 331, distance: 53.9
click at [463, 331] on div "$15. 50 Add" at bounding box center [572, 327] width 218 height 25
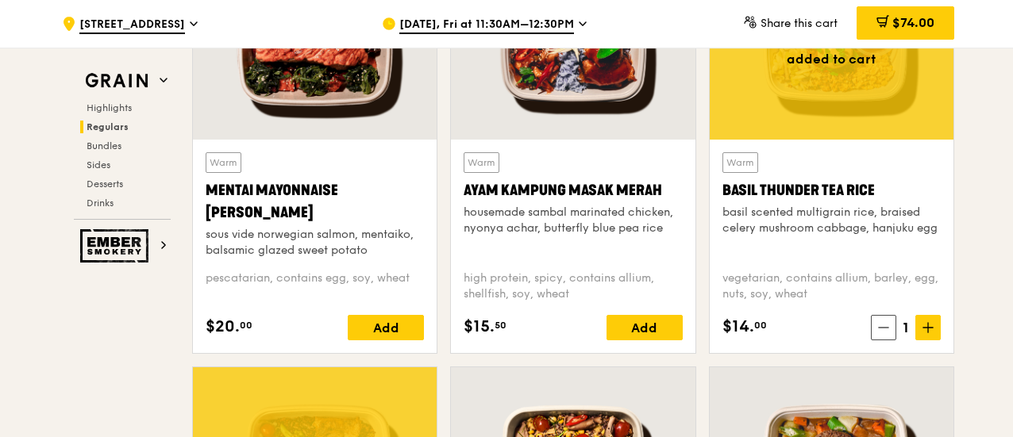
copy div "$15. 50"
click at [757, 250] on div "Warm Basil Thunder Tea Rice basil scented multigrain rice, braised celery mushr…" at bounding box center [831, 205] width 218 height 106
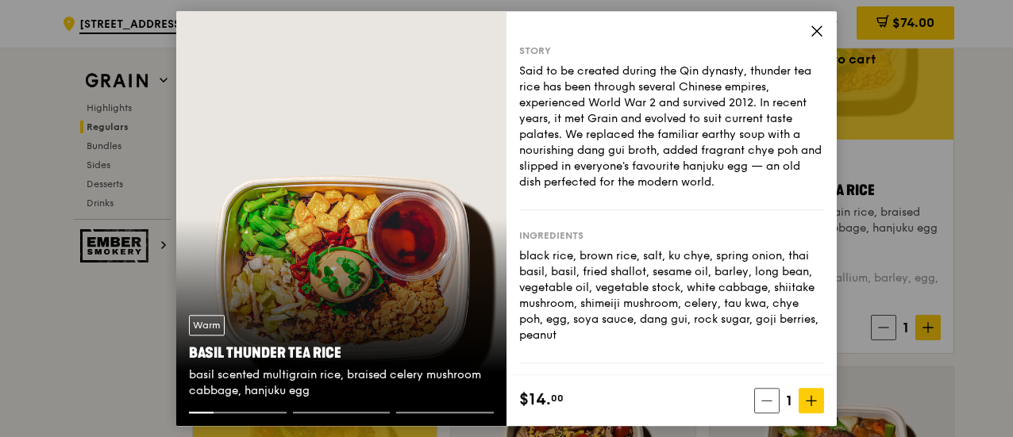
click at [805, 25] on div "Story Said to be created during the Qin dynasty, thunder tea rice has been thro…" at bounding box center [671, 193] width 330 height 364
click at [810, 25] on icon at bounding box center [817, 31] width 14 height 14
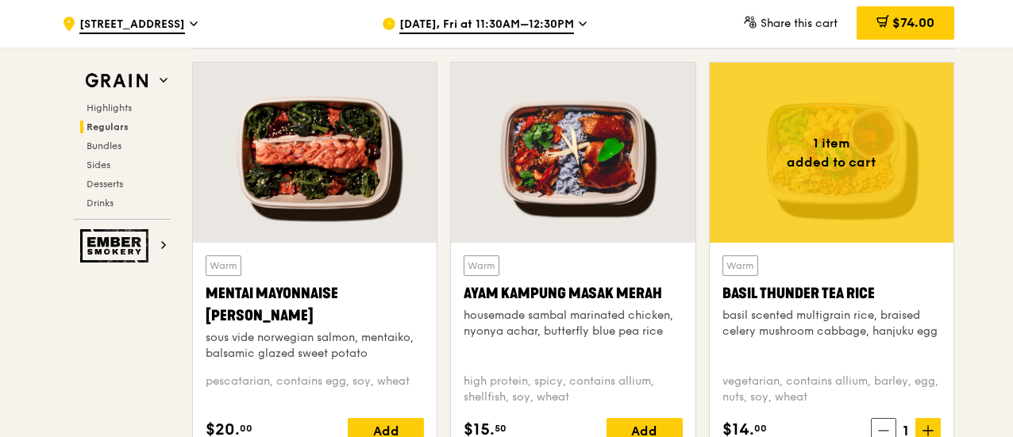
scroll to position [1429, 0]
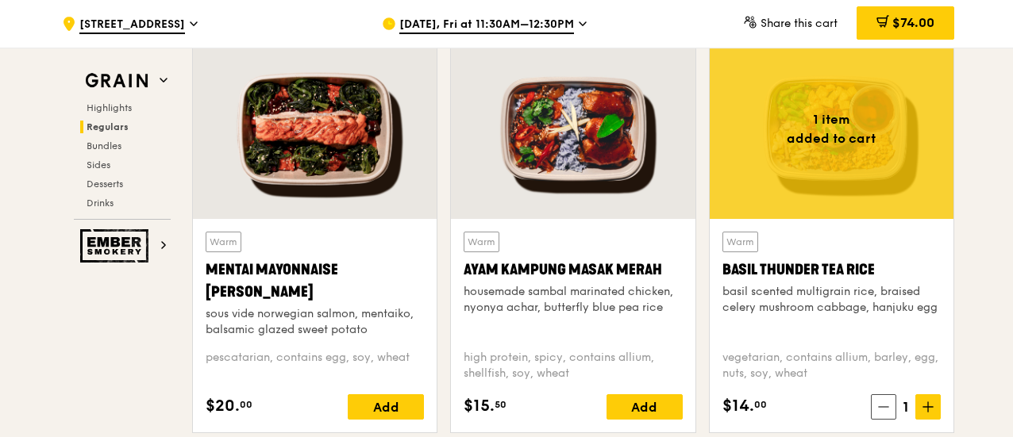
click at [871, 289] on div "basil scented multigrain rice, braised celery mushroom cabbage, hanjuku egg" at bounding box center [831, 300] width 218 height 32
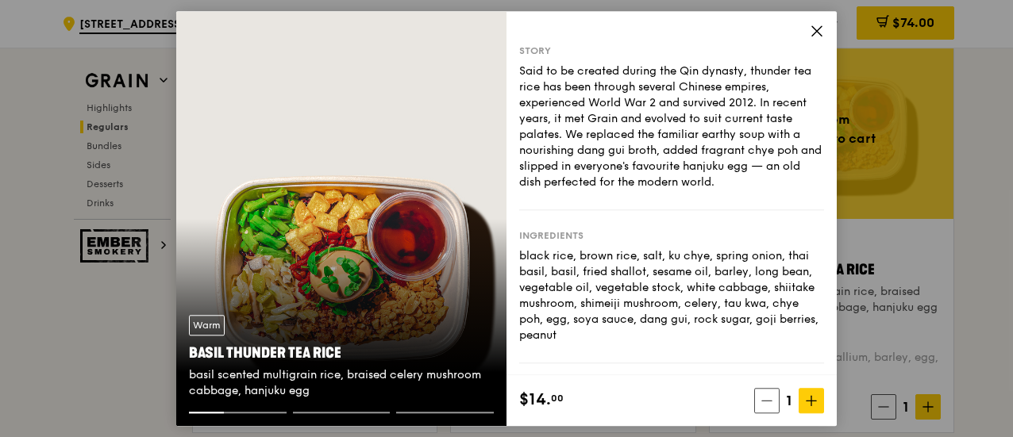
click at [817, 28] on icon at bounding box center [817, 31] width 14 height 14
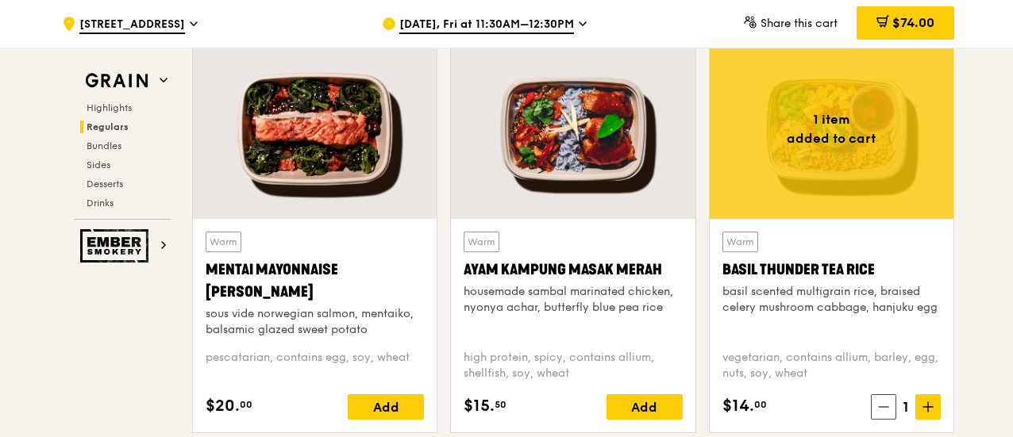
drag, startPoint x: 882, startPoint y: 267, endPoint x: 725, endPoint y: 271, distance: 156.4
click at [725, 271] on div "Basil Thunder Tea Rice" at bounding box center [831, 270] width 218 height 22
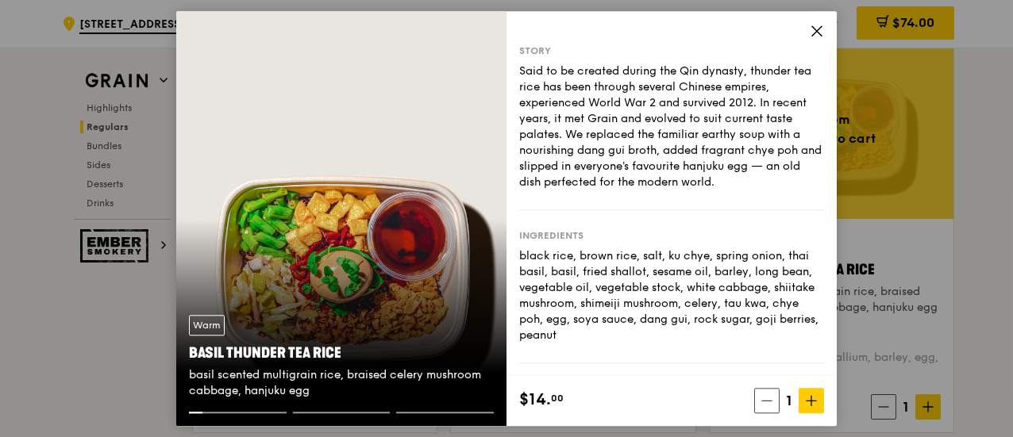
copy div "Basil Thunder Tea Rice"
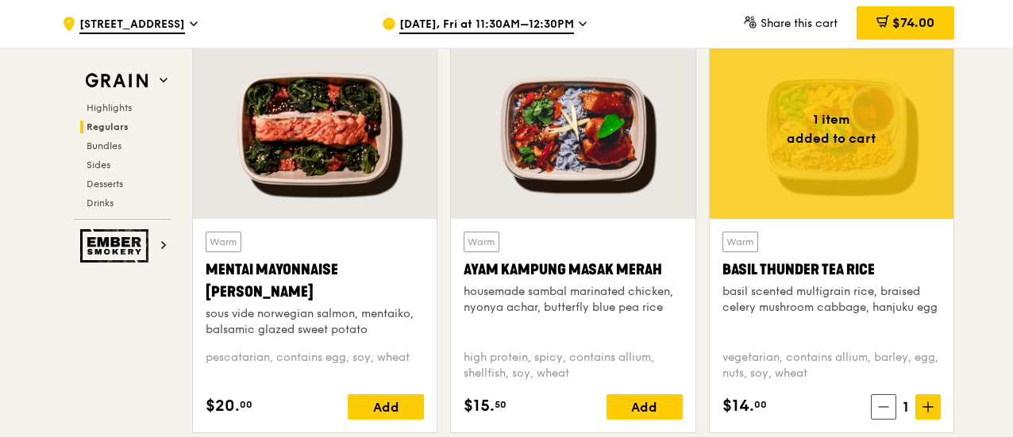
drag, startPoint x: 775, startPoint y: 406, endPoint x: 725, endPoint y: 410, distance: 50.2
click at [722, 408] on div "$14. 00 1" at bounding box center [831, 406] width 218 height 25
copy div "$14. 00"
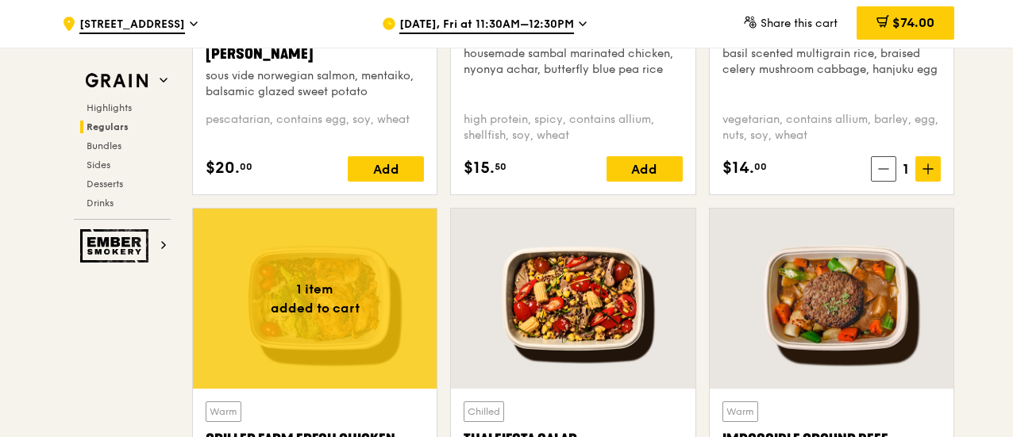
scroll to position [1905, 0]
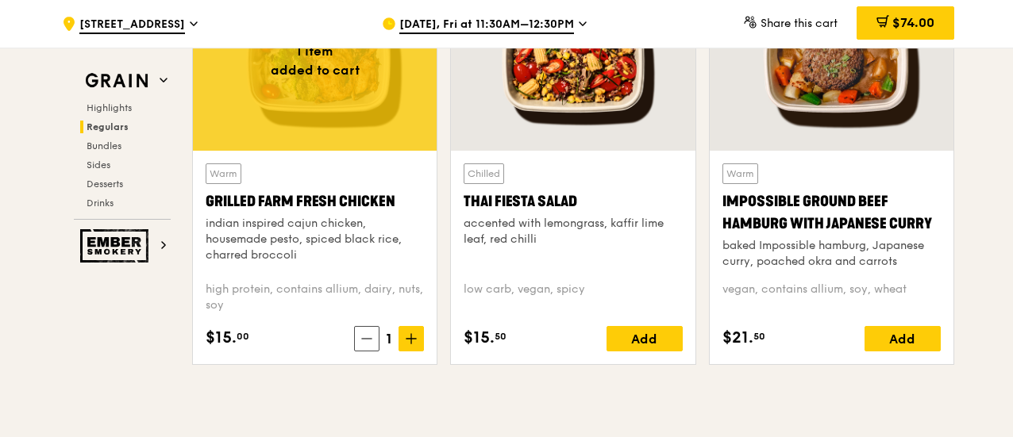
drag, startPoint x: 405, startPoint y: 194, endPoint x: 207, endPoint y: 201, distance: 197.7
click at [207, 201] on div "Grilled Farm Fresh Chicken" at bounding box center [315, 201] width 218 height 22
drag, startPoint x: 907, startPoint y: 260, endPoint x: 868, endPoint y: 260, distance: 38.9
drag, startPoint x: 251, startPoint y: 337, endPoint x: 202, endPoint y: 346, distance: 50.0
click at [202, 346] on div "Warm Grilled Farm Fresh Chicken indian inspired cajun chicken, housemade pesto,…" at bounding box center [315, 257] width 244 height 213
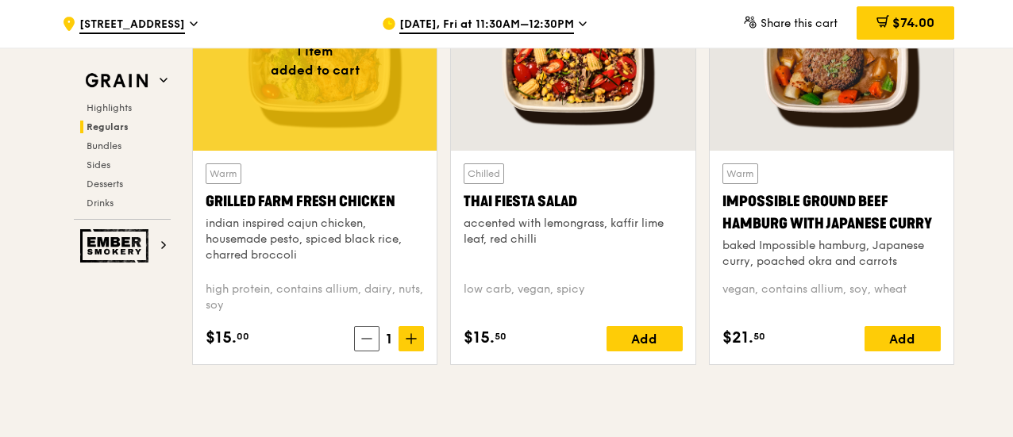
scroll to position [1825, 0]
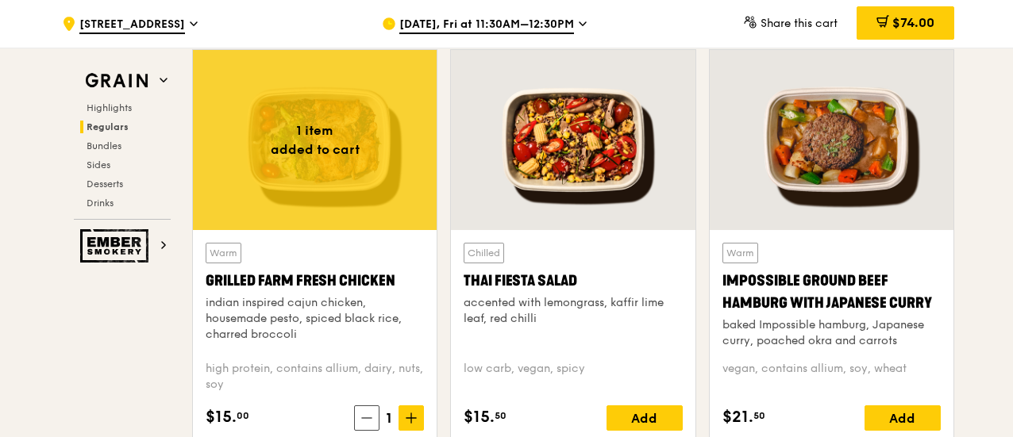
drag, startPoint x: 592, startPoint y: 281, endPoint x: 460, endPoint y: 287, distance: 132.7
click at [460, 287] on div "Chilled Thai Fiesta Salad accented with lemongrass, kaffir lime leaf, red chill…" at bounding box center [573, 336] width 244 height 213
drag, startPoint x: 510, startPoint y: 417, endPoint x: 467, endPoint y: 417, distance: 42.9
click at [467, 417] on div "$15. 50 Add" at bounding box center [572, 418] width 218 height 25
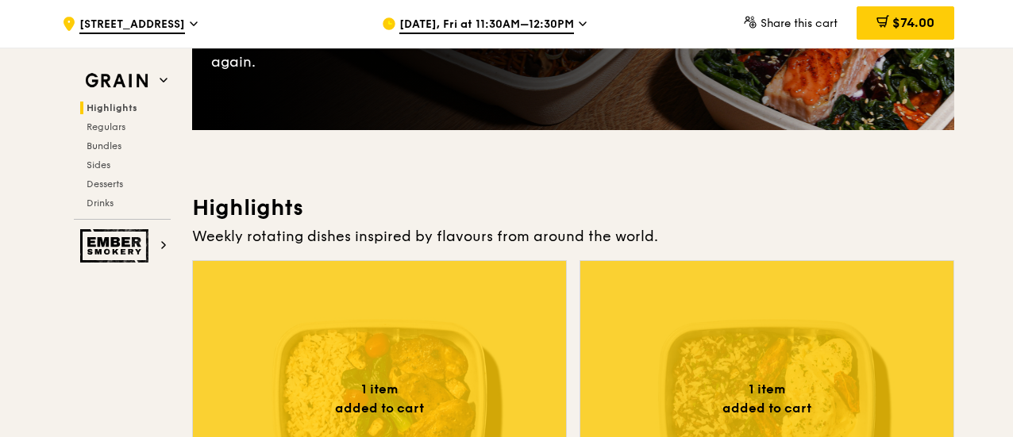
scroll to position [635, 0]
